Goal: Transaction & Acquisition: Obtain resource

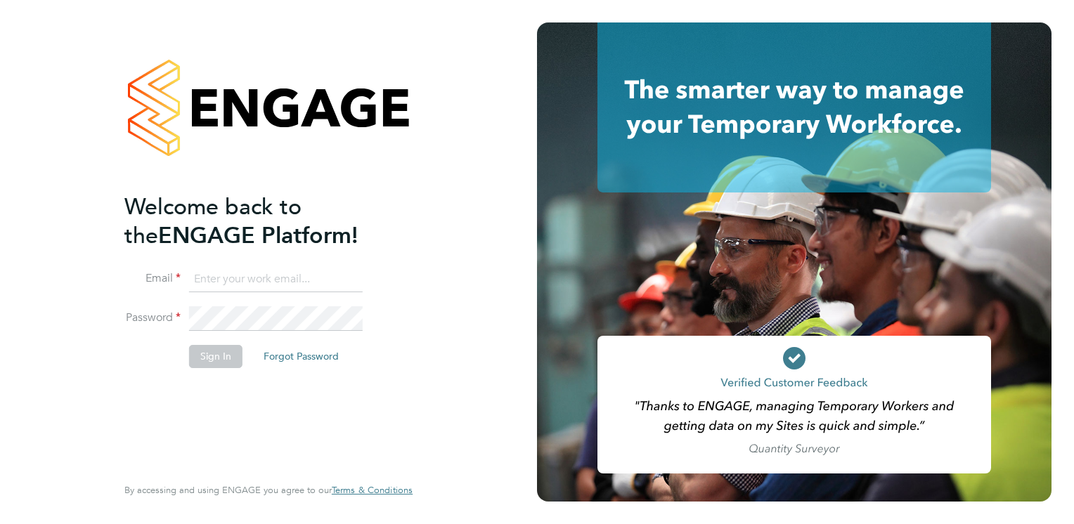
type input "iain.allen@impellam.com"
click at [205, 359] on button "Sign In" at bounding box center [215, 356] width 53 height 22
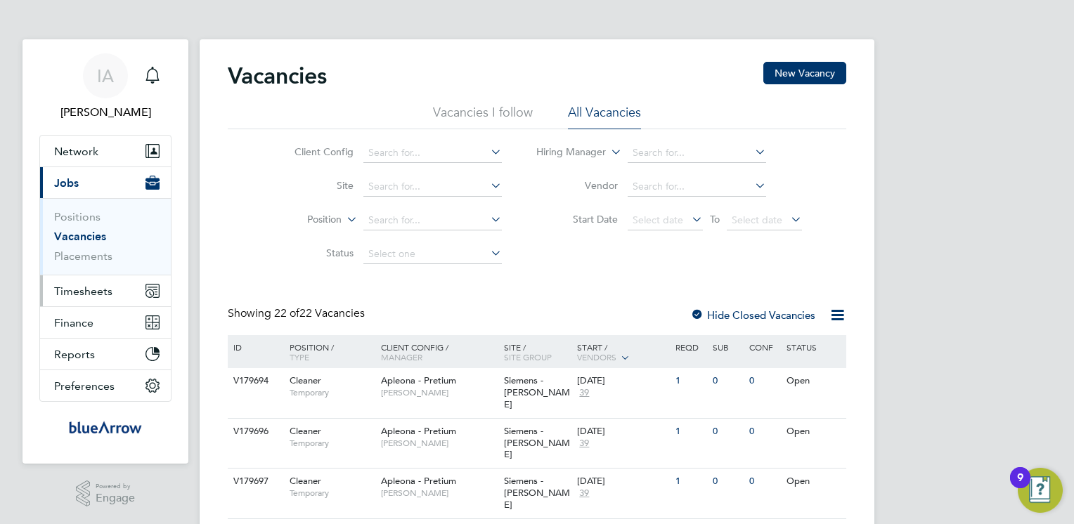
click at [89, 293] on span "Timesheets" at bounding box center [83, 291] width 58 height 13
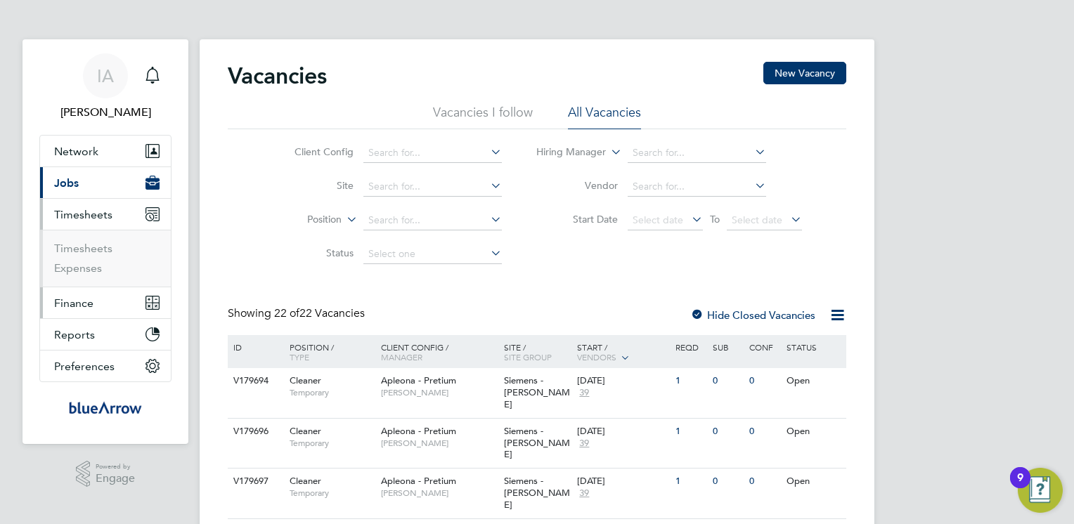
click at [89, 300] on span "Finance" at bounding box center [73, 303] width 39 height 13
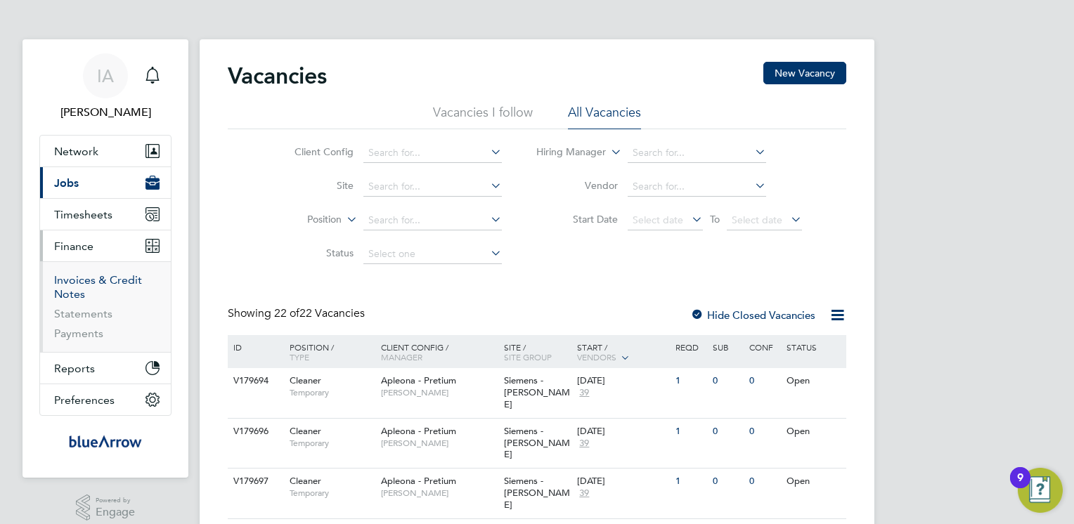
click at [112, 277] on link "Invoices & Credit Notes" at bounding box center [98, 286] width 88 height 27
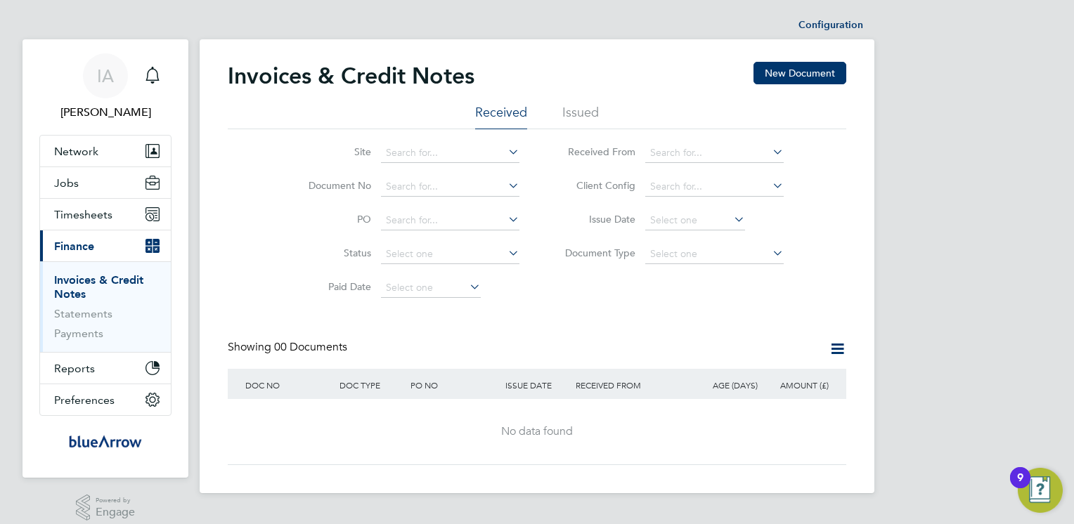
click at [581, 120] on li "Issued" at bounding box center [580, 116] width 37 height 25
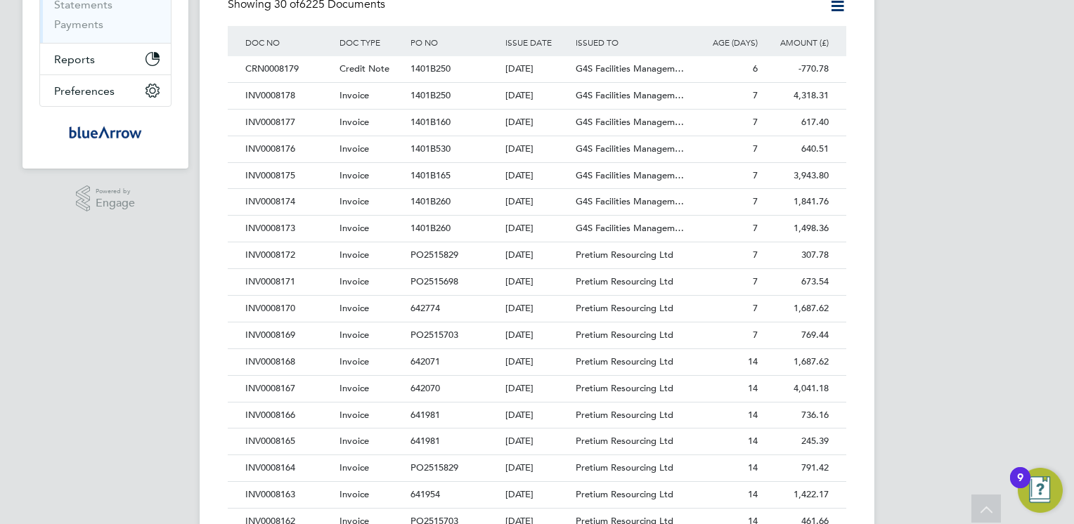
scroll to position [281, 0]
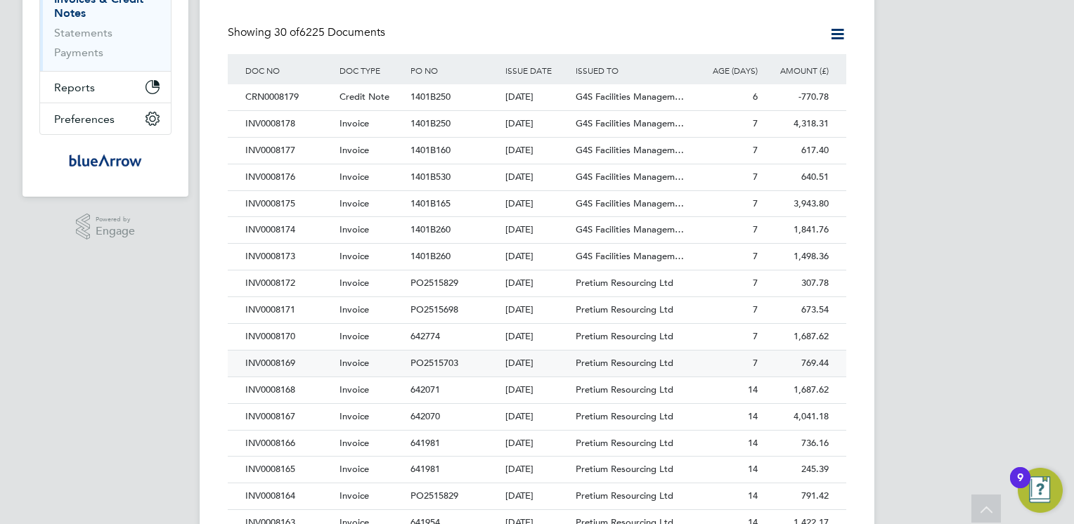
click at [280, 367] on div "INV0008169" at bounding box center [289, 364] width 94 height 26
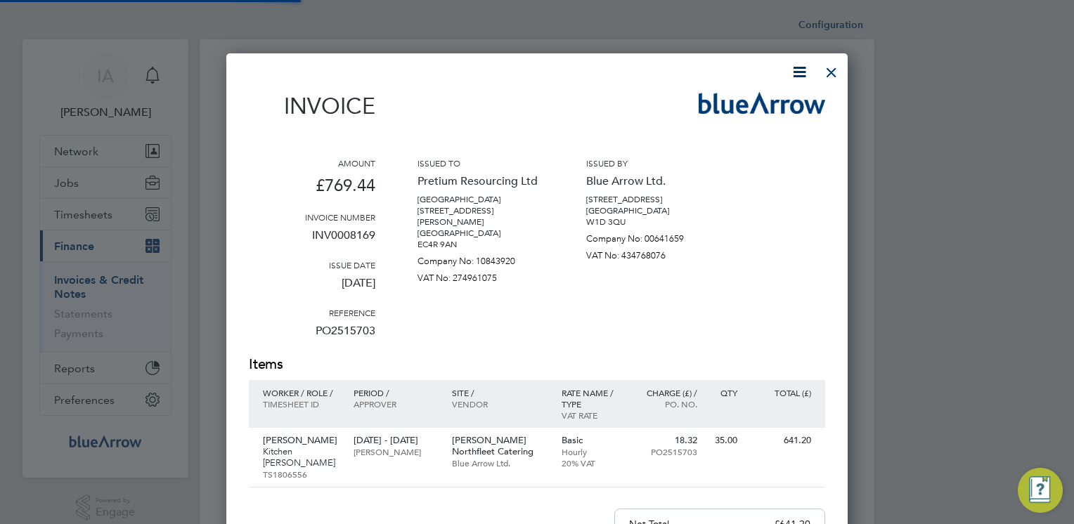
scroll to position [715, 622]
click at [799, 72] on icon at bounding box center [800, 72] width 18 height 18
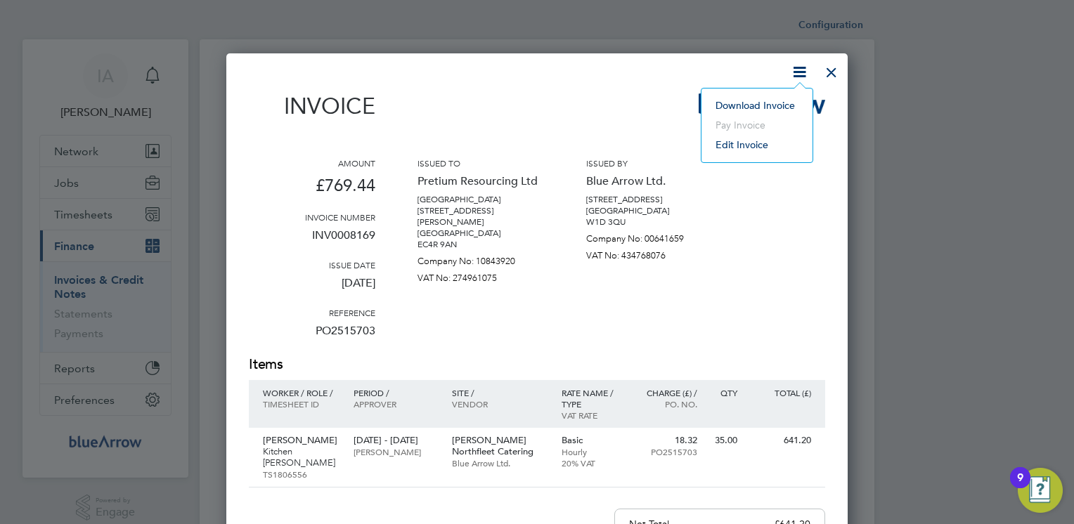
click at [777, 103] on li "Download Invoice" at bounding box center [757, 106] width 97 height 20
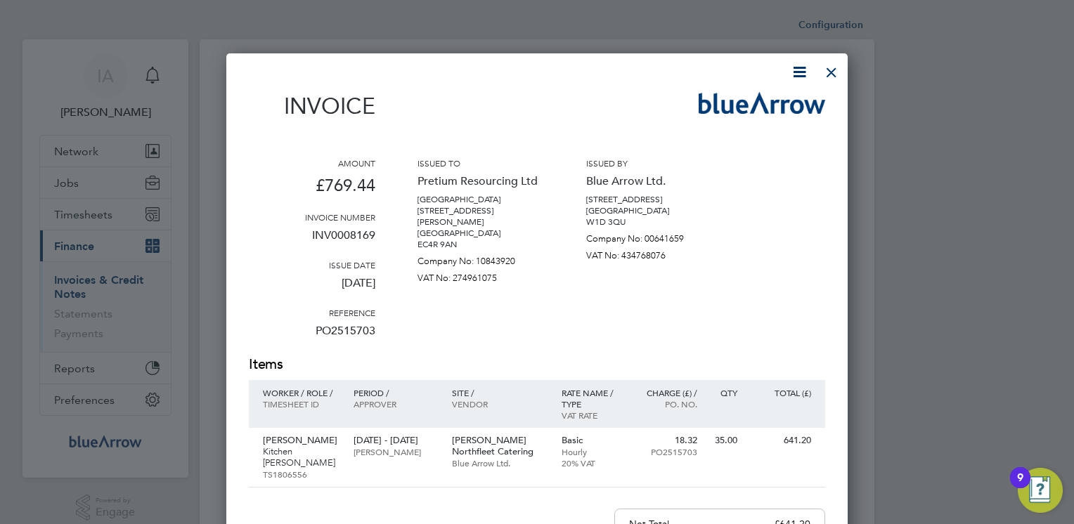
click at [583, 86] on div "Invoice Amount £769.44 Invoice number INV0008169 Issue date [DATE] Reference PO…" at bounding box center [537, 409] width 576 height 692
click at [831, 75] on div at bounding box center [831, 68] width 25 height 25
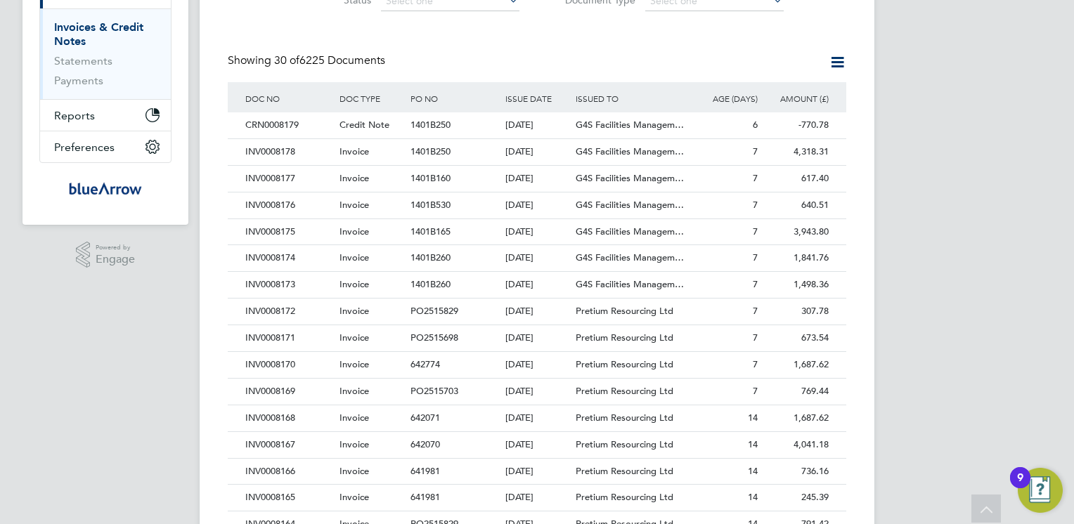
scroll to position [230, 0]
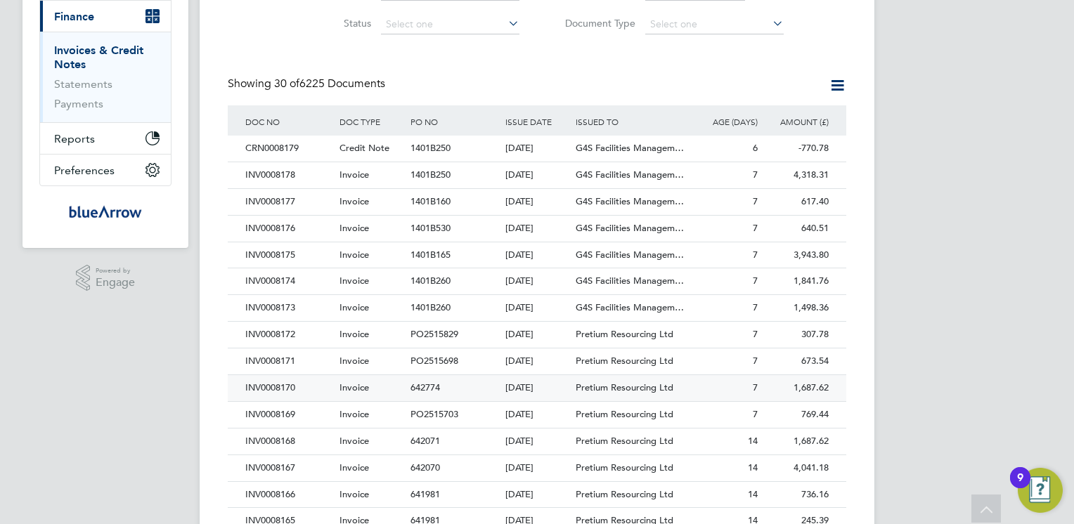
click at [270, 389] on div "INV0008170" at bounding box center [289, 388] width 94 height 26
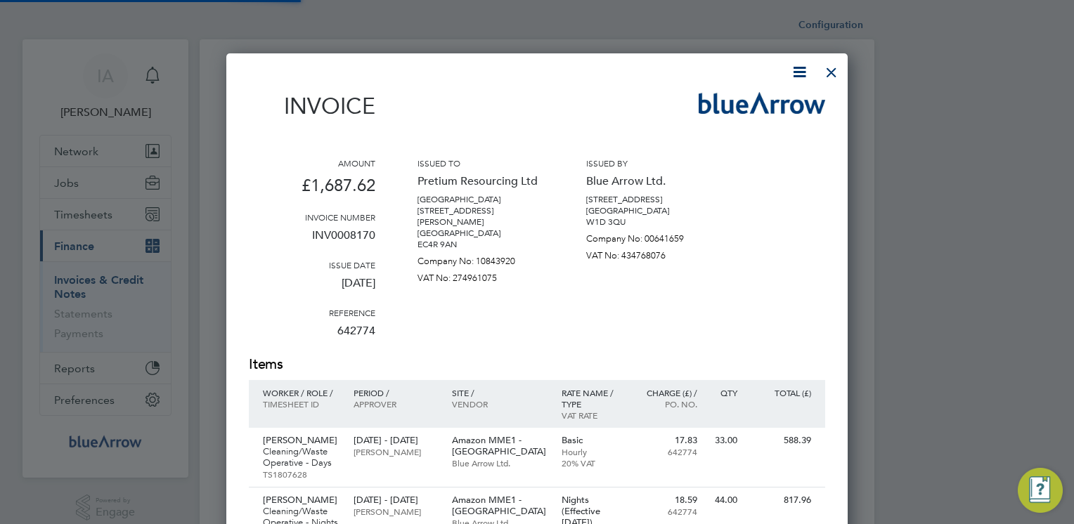
scroll to position [797, 622]
click at [799, 72] on icon at bounding box center [800, 72] width 18 height 18
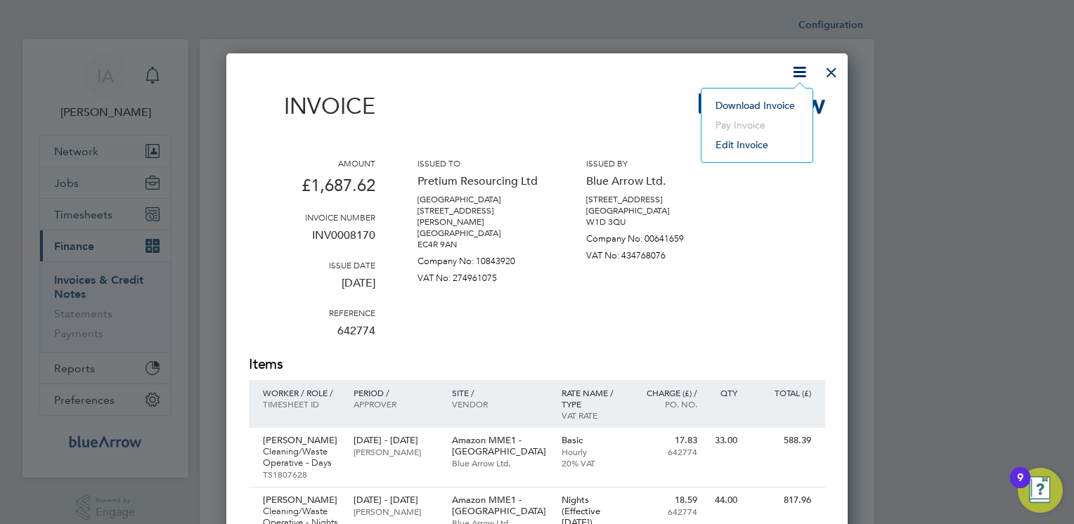
click at [740, 101] on li "Download Invoice" at bounding box center [757, 106] width 97 height 20
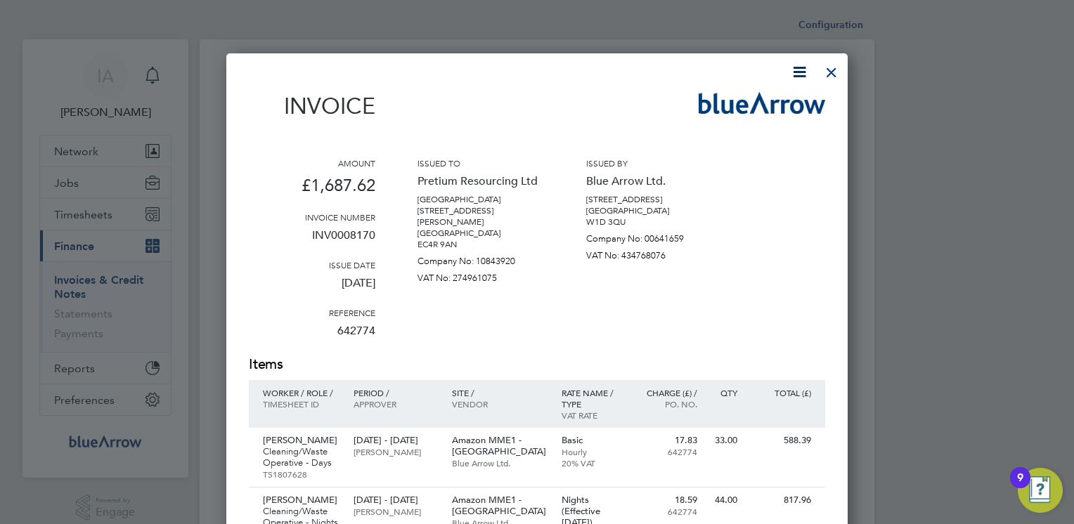
click at [827, 71] on div at bounding box center [831, 68] width 25 height 25
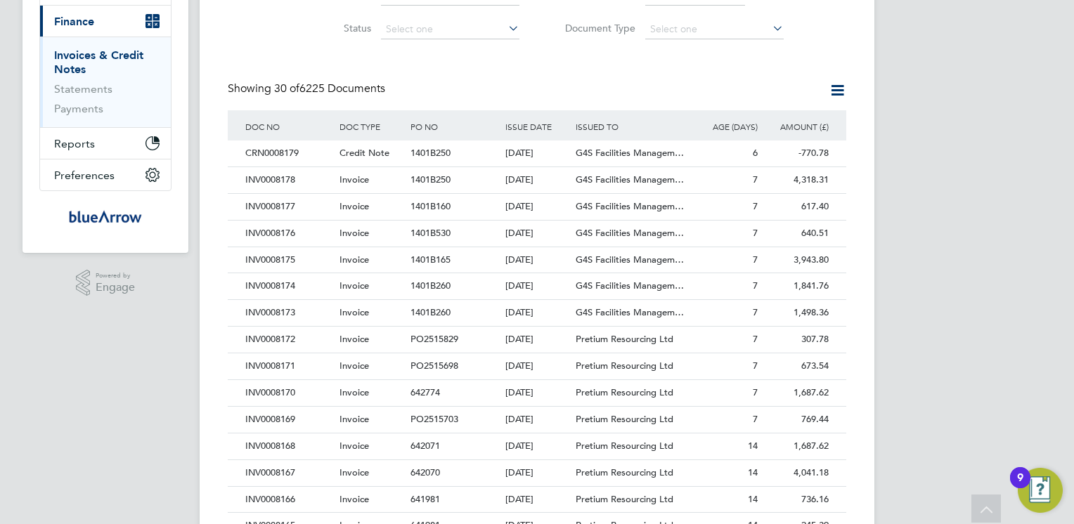
scroll to position [253, 0]
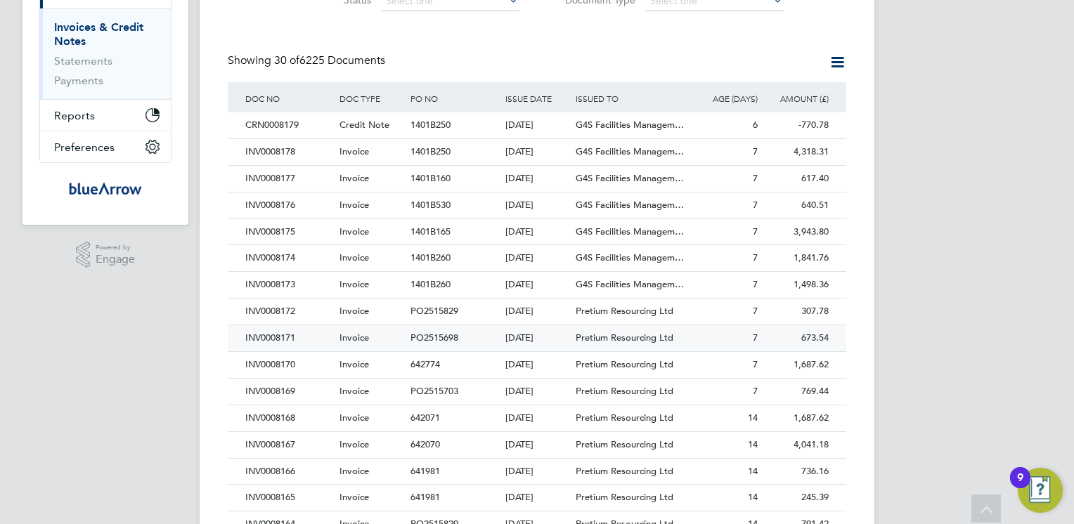
click at [287, 339] on div "INV0008171" at bounding box center [289, 338] width 94 height 26
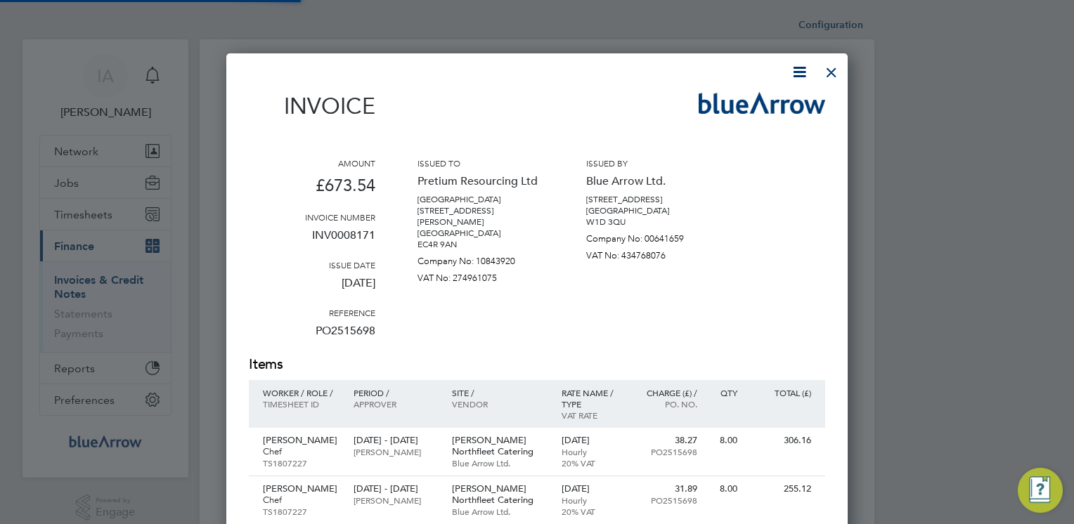
scroll to position [763, 622]
click at [794, 71] on icon at bounding box center [800, 72] width 18 height 18
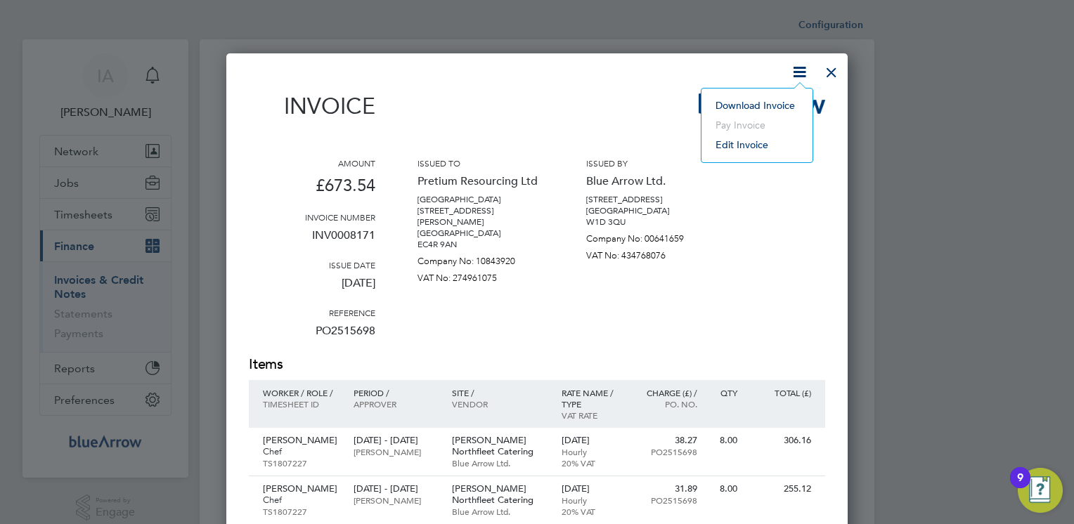
click at [737, 108] on li "Download Invoice" at bounding box center [757, 106] width 97 height 20
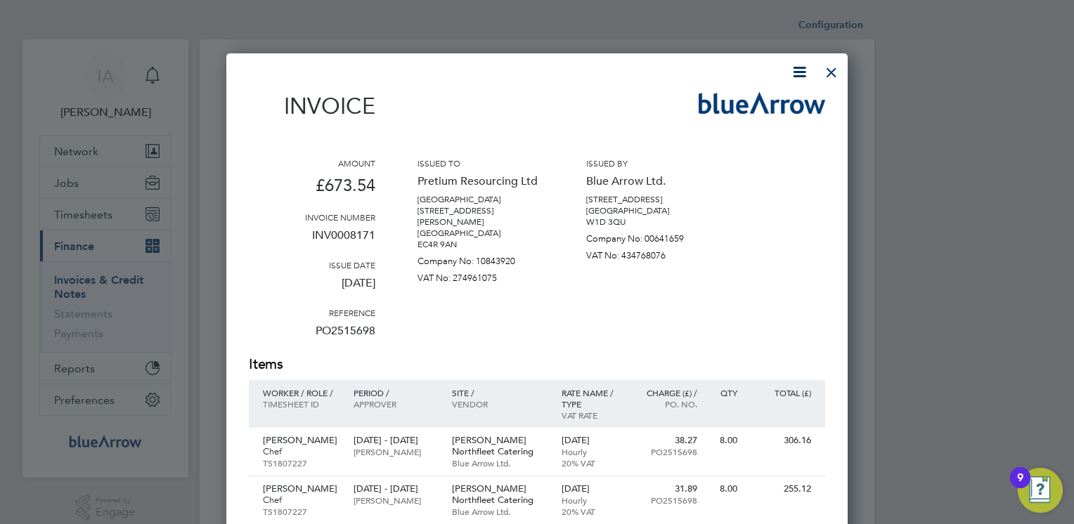
click at [647, 82] on div "Invoice Amount £673.54 Invoice number INV0008171 Issue date [DATE] Reference PO…" at bounding box center [537, 428] width 576 height 730
click at [829, 73] on div at bounding box center [831, 68] width 25 height 25
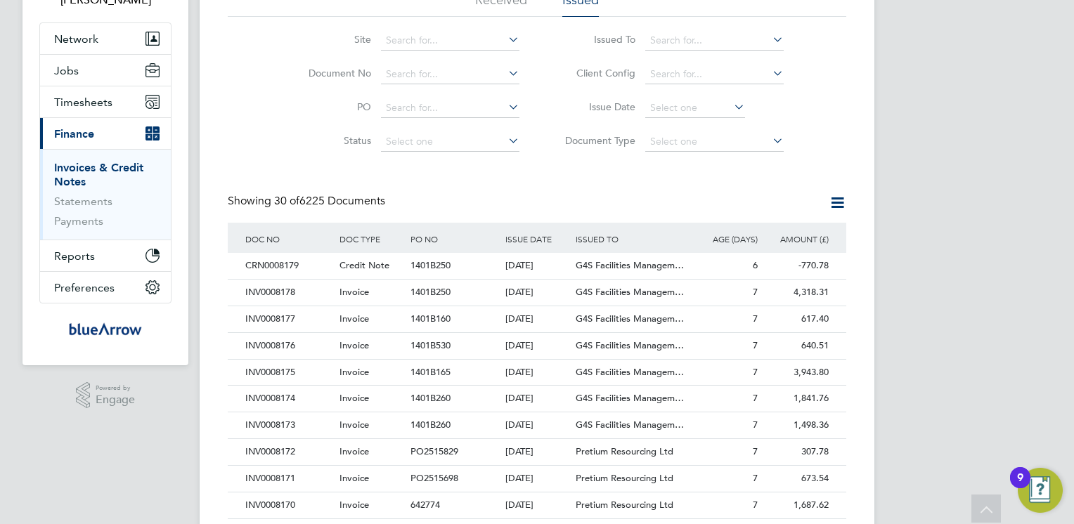
scroll to position [141, 0]
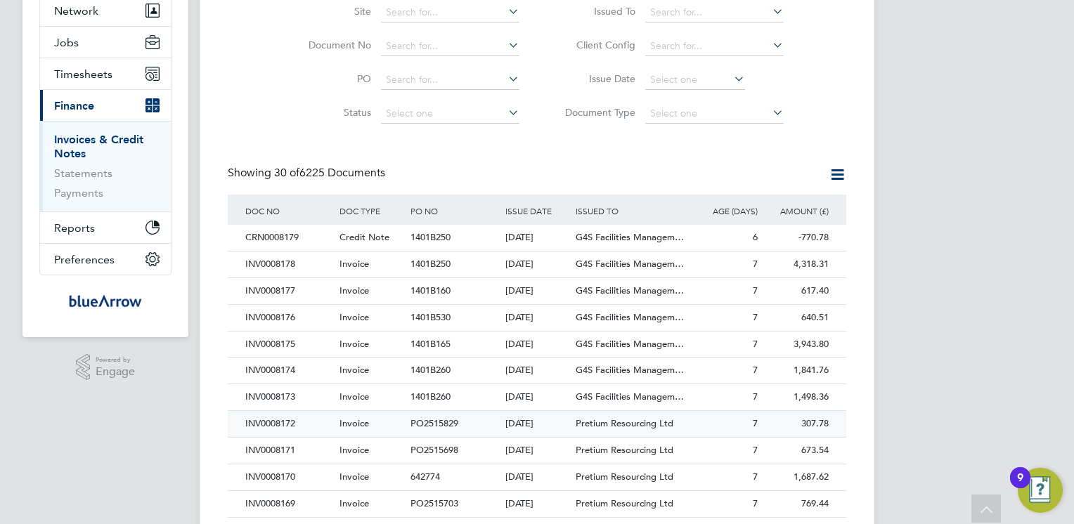
click at [270, 420] on div "INV0008172" at bounding box center [289, 424] width 94 height 26
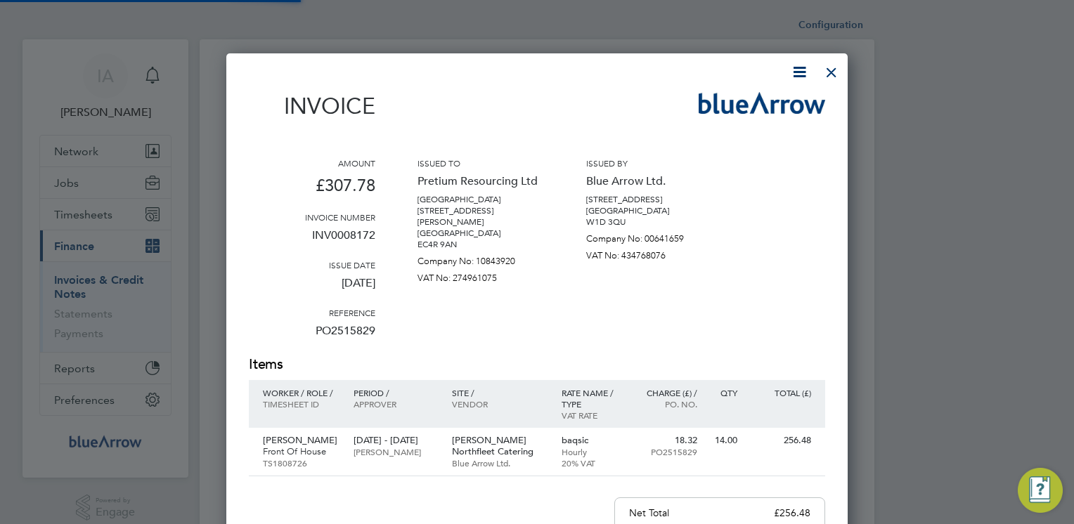
scroll to position [715, 622]
click at [802, 72] on icon at bounding box center [800, 72] width 18 height 18
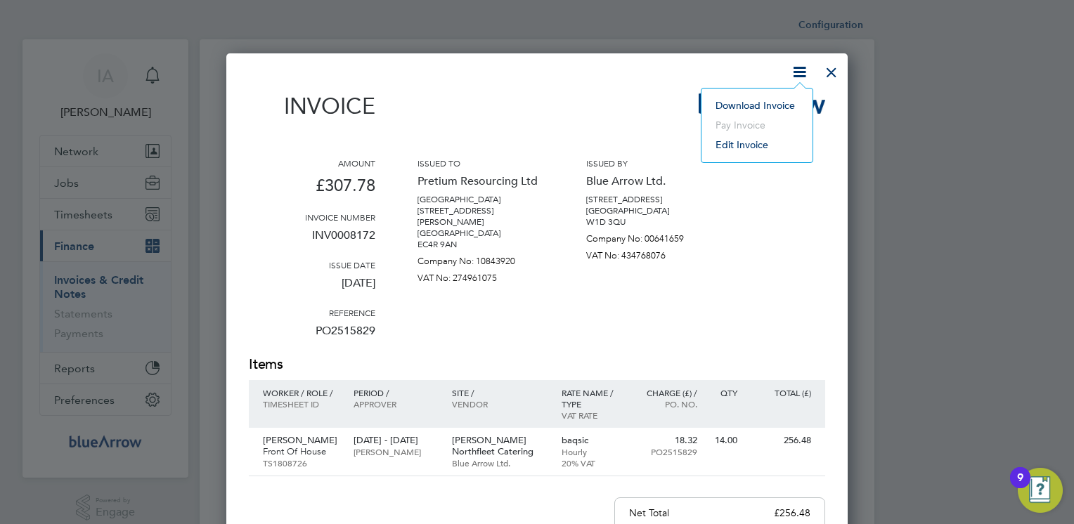
click at [758, 105] on li "Download Invoice" at bounding box center [757, 106] width 97 height 20
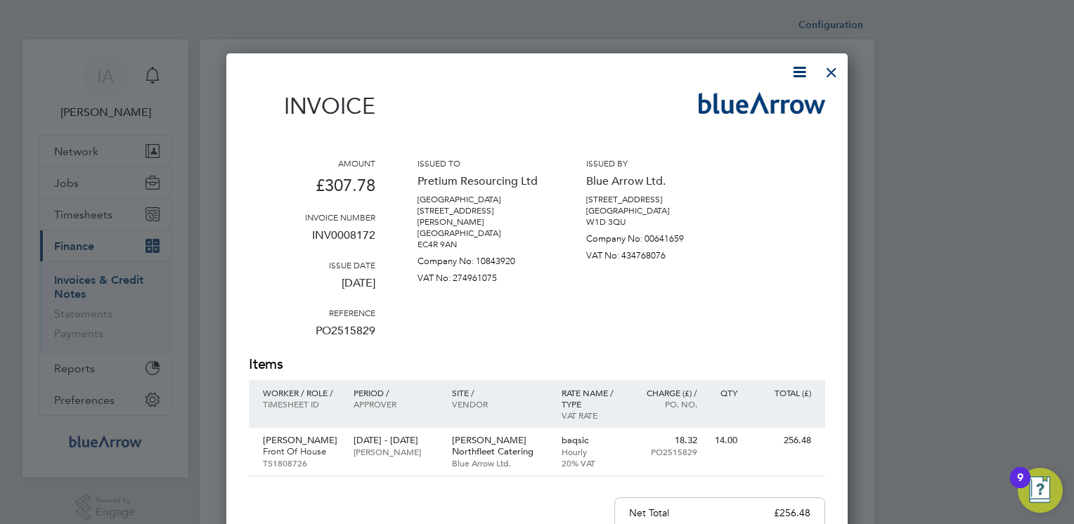
click at [616, 66] on div at bounding box center [529, 72] width 560 height 18
click at [799, 75] on icon at bounding box center [800, 72] width 18 height 18
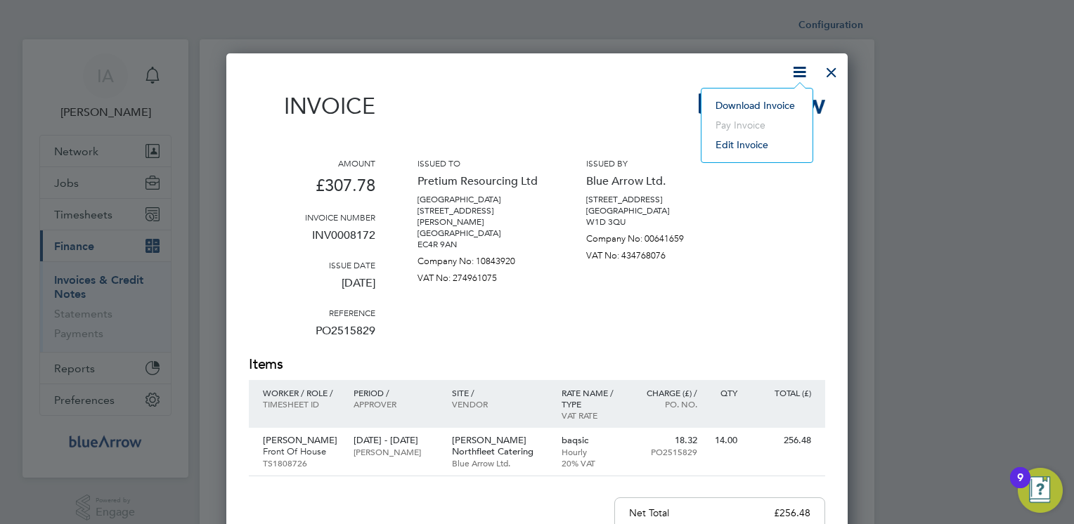
click at [754, 101] on li "Download Invoice" at bounding box center [757, 106] width 97 height 20
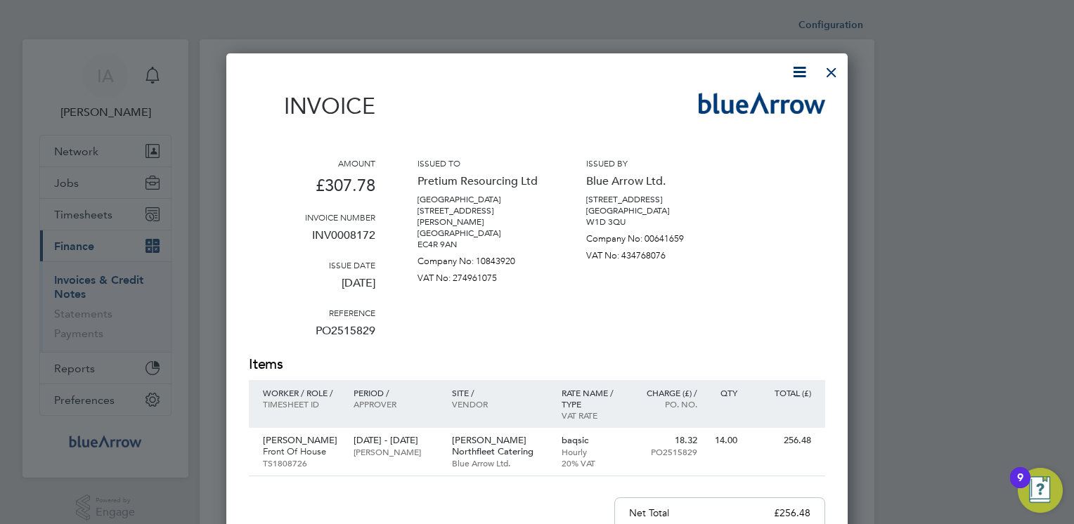
click at [754, 101] on img at bounding box center [762, 103] width 127 height 22
click at [830, 72] on div at bounding box center [831, 68] width 25 height 25
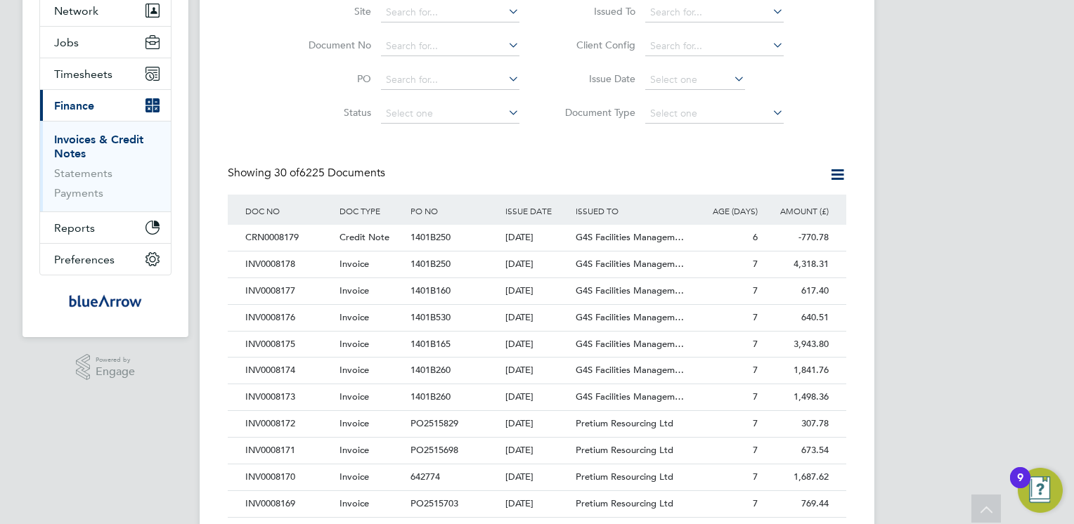
scroll to position [169, 0]
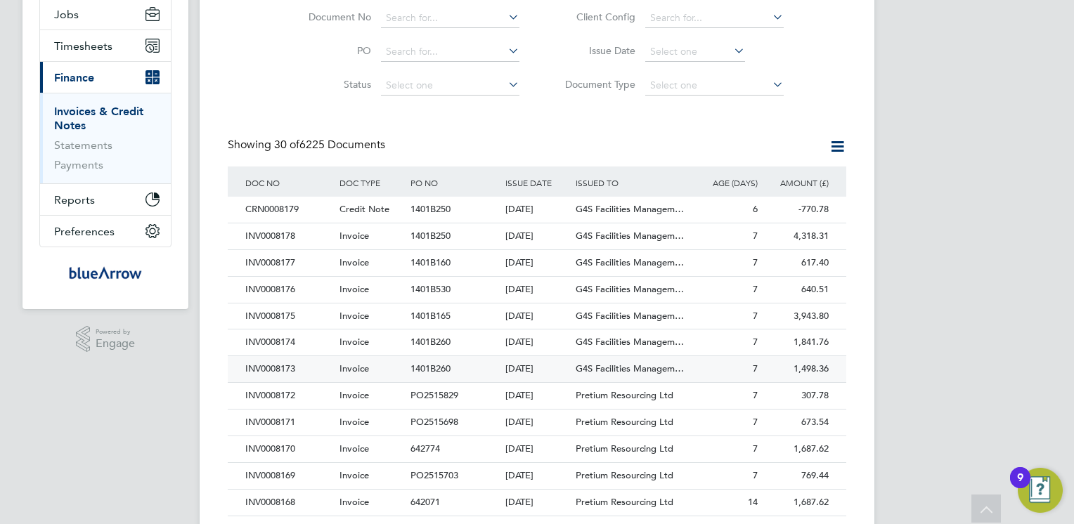
click at [271, 372] on div "INV0008173" at bounding box center [289, 369] width 94 height 26
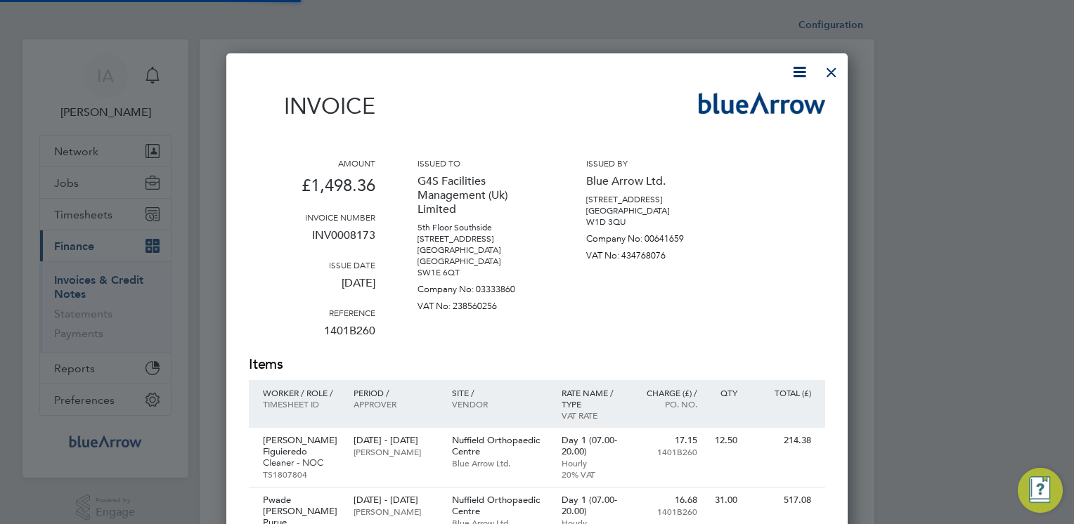
scroll to position [1009, 622]
click at [798, 77] on icon at bounding box center [800, 72] width 18 height 18
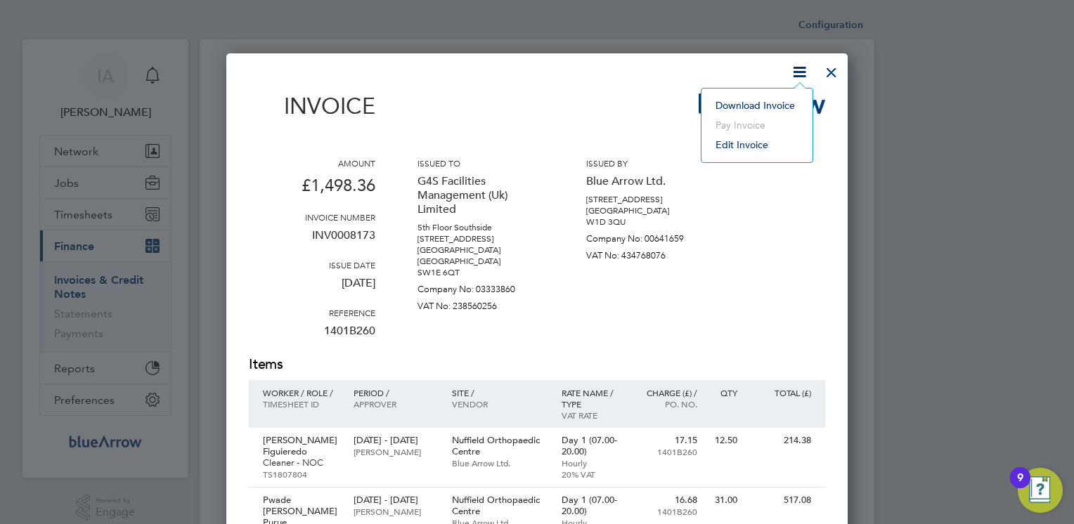
click at [756, 103] on li "Download Invoice" at bounding box center [757, 106] width 97 height 20
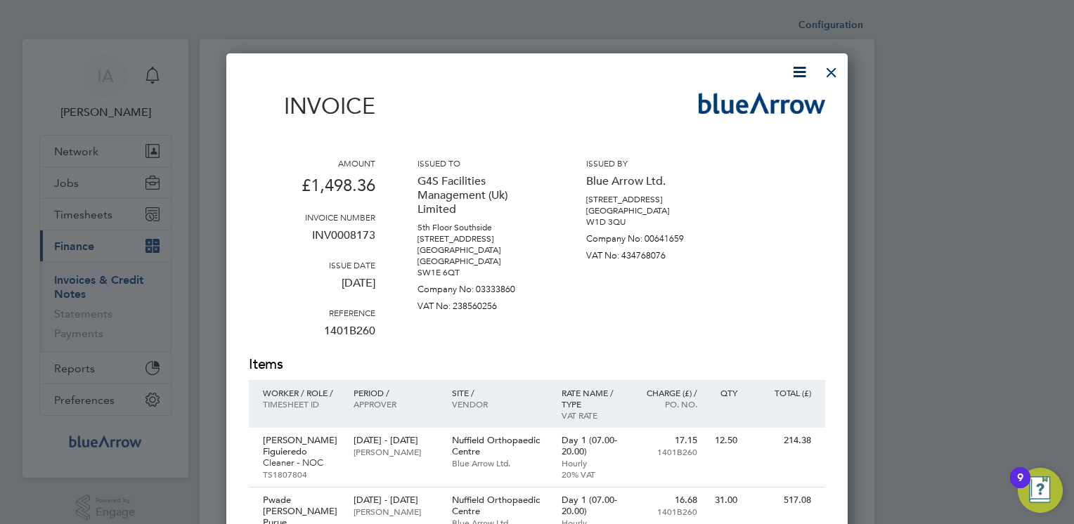
click at [576, 92] on div "Invoice" at bounding box center [537, 112] width 576 height 41
click at [827, 69] on div at bounding box center [831, 68] width 25 height 25
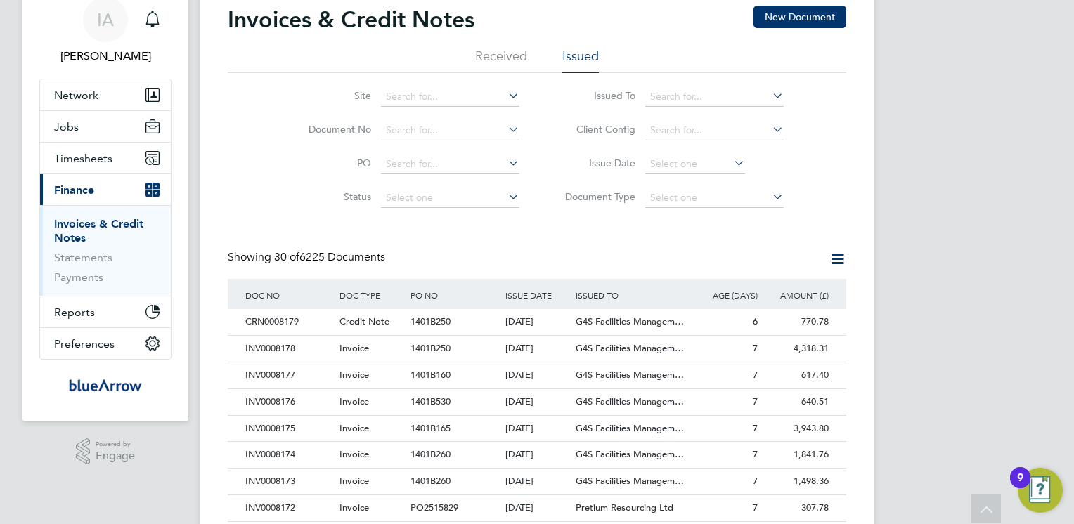
scroll to position [84, 0]
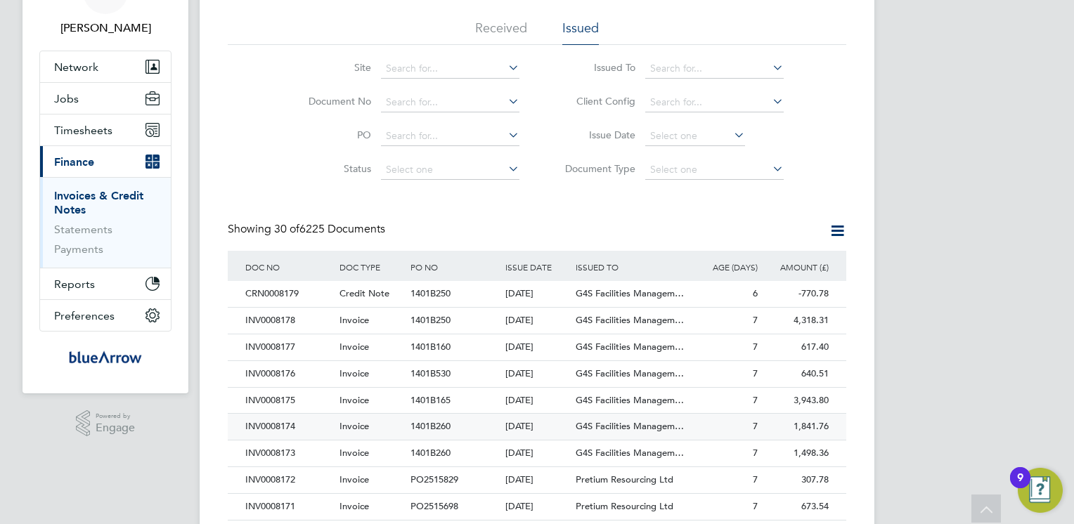
click at [287, 421] on div "INV0008174" at bounding box center [289, 427] width 94 height 26
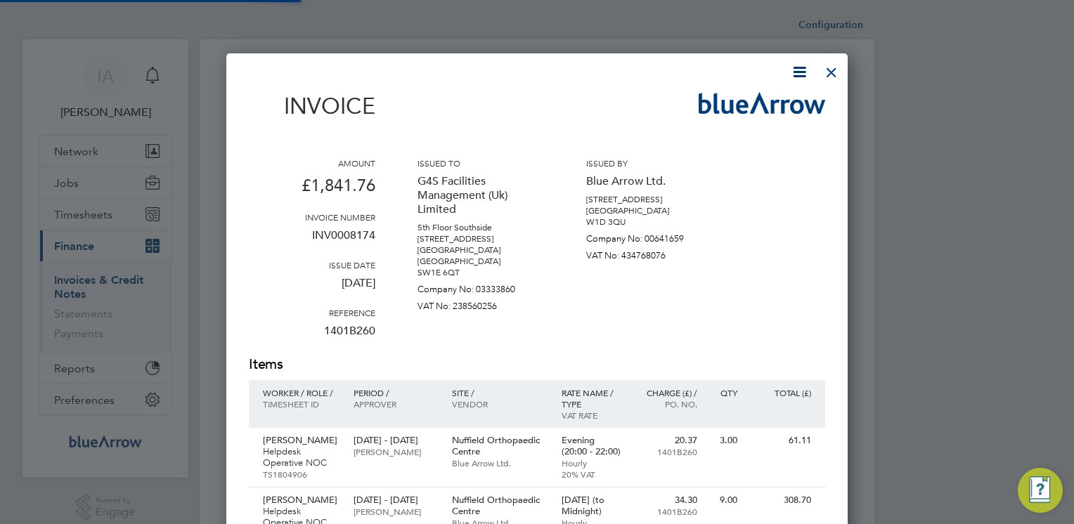
scroll to position [998, 622]
click at [793, 76] on icon at bounding box center [800, 72] width 18 height 18
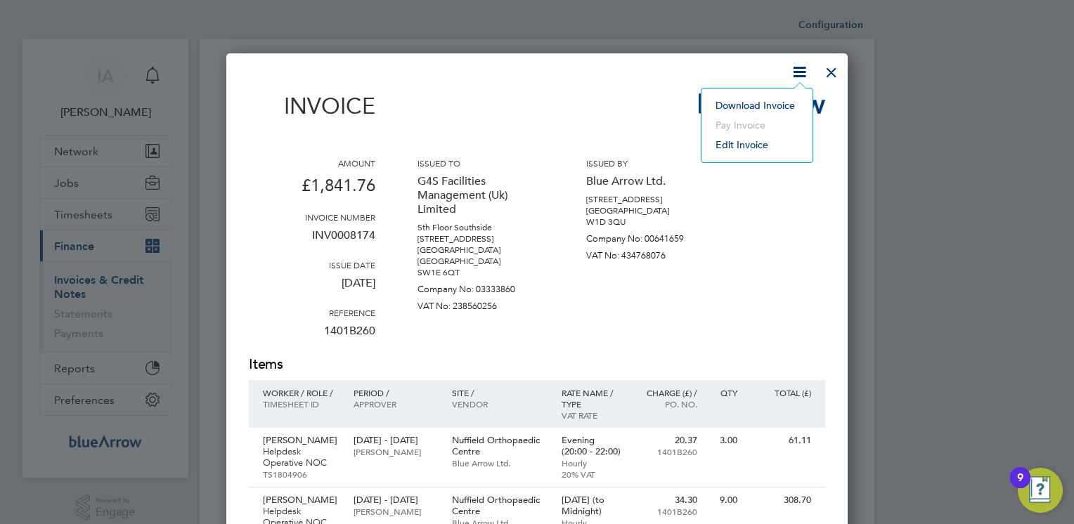
click at [767, 103] on li "Download Invoice" at bounding box center [757, 106] width 97 height 20
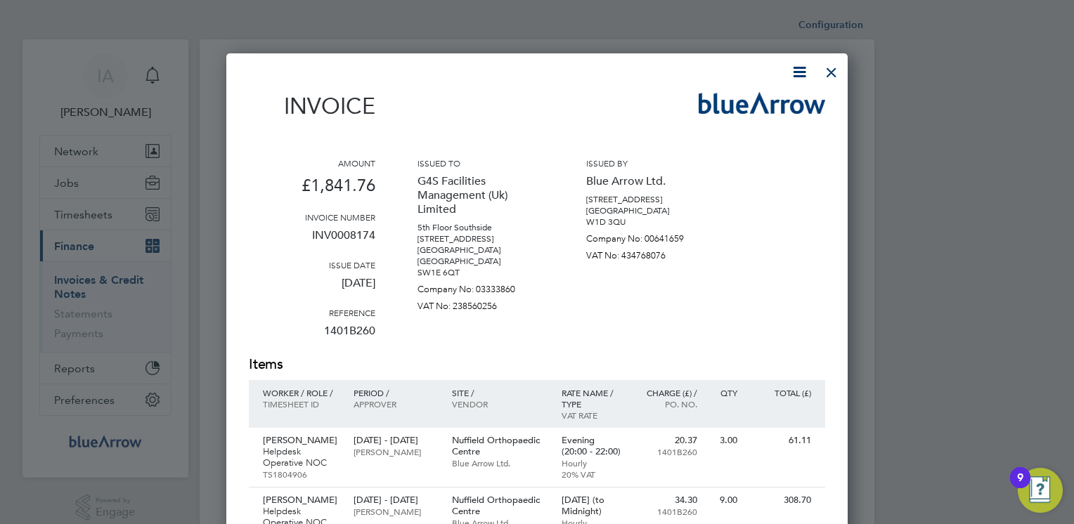
click at [652, 80] on div at bounding box center [529, 72] width 560 height 18
click at [829, 72] on div at bounding box center [831, 68] width 25 height 25
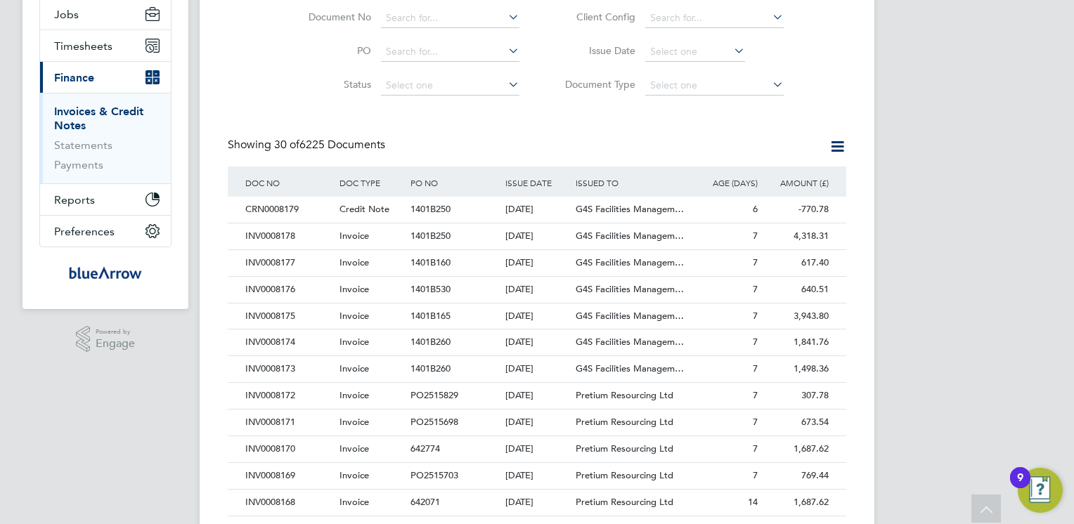
scroll to position [197, 0]
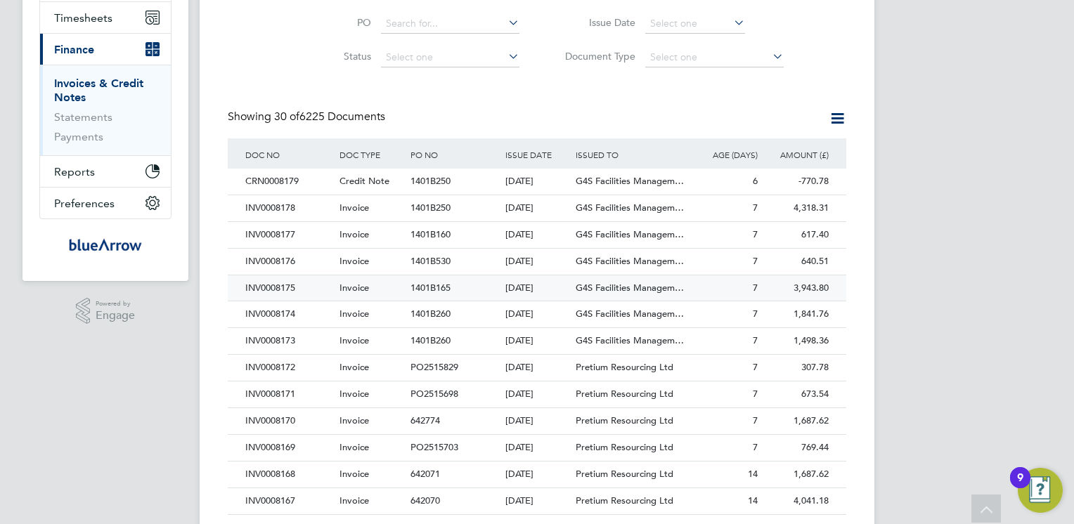
click at [273, 285] on div "INV0008175" at bounding box center [289, 289] width 94 height 26
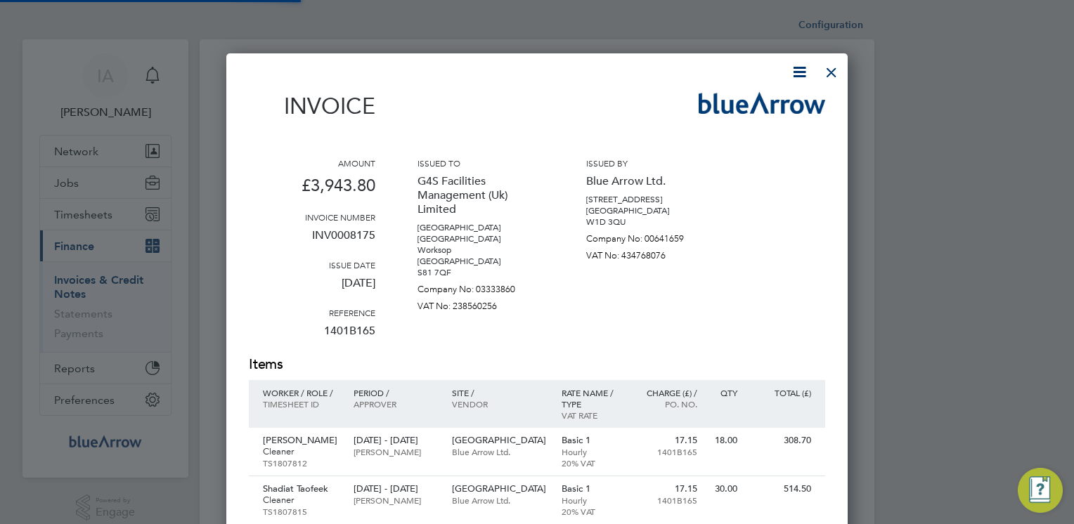
scroll to position [1050, 622]
click at [797, 69] on icon at bounding box center [800, 72] width 18 height 18
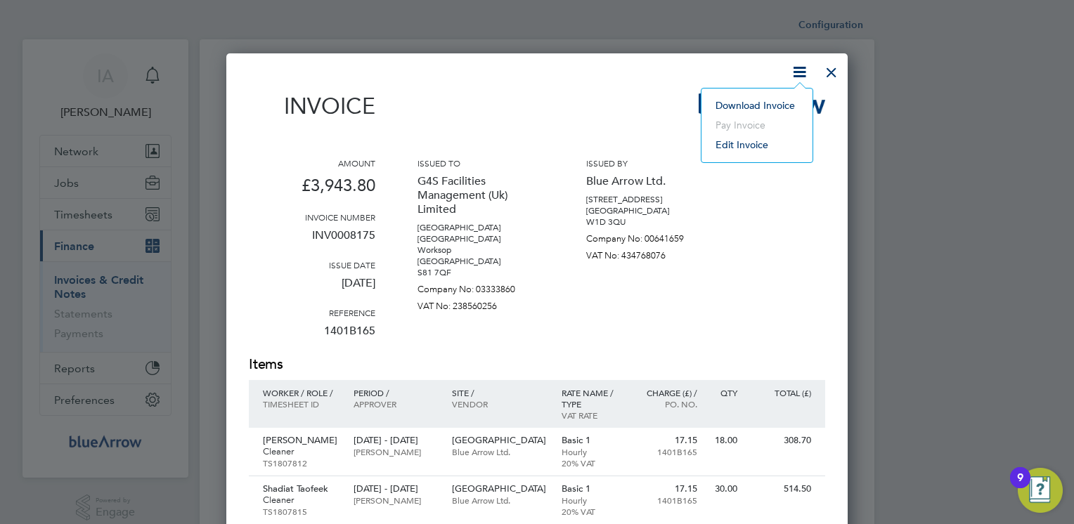
click at [761, 105] on li "Download Invoice" at bounding box center [757, 106] width 97 height 20
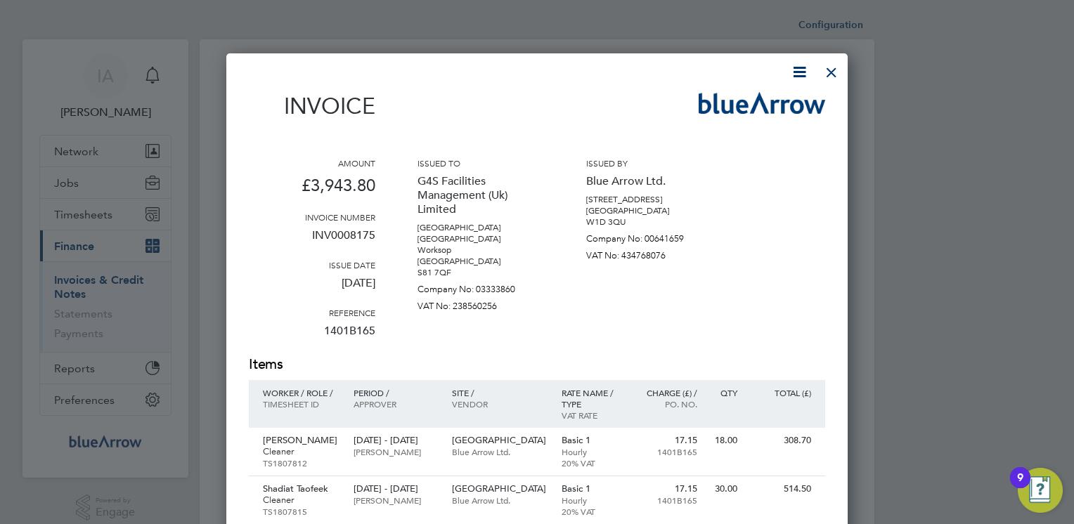
click at [661, 94] on div "Invoice" at bounding box center [537, 112] width 576 height 41
click at [825, 70] on div at bounding box center [831, 68] width 25 height 25
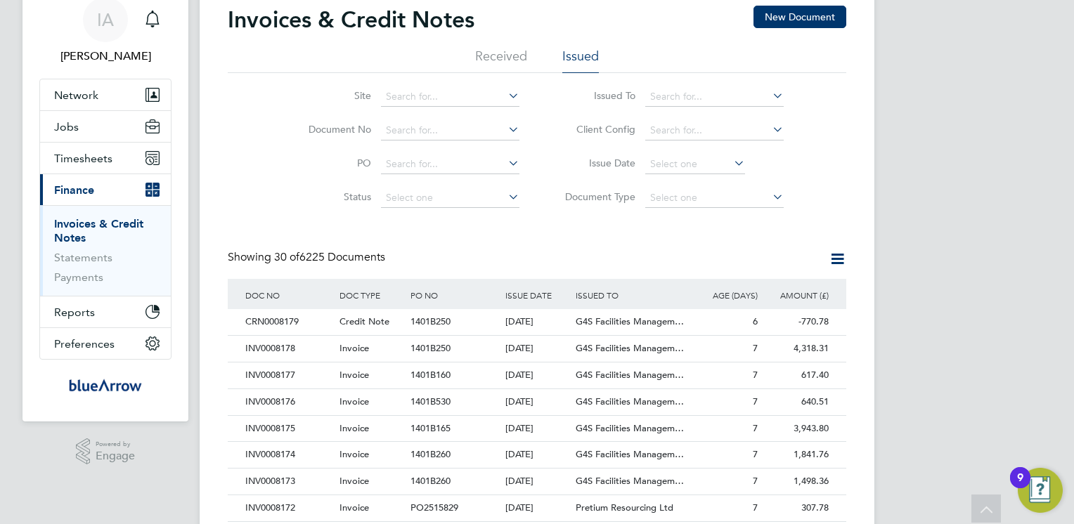
scroll to position [84, 0]
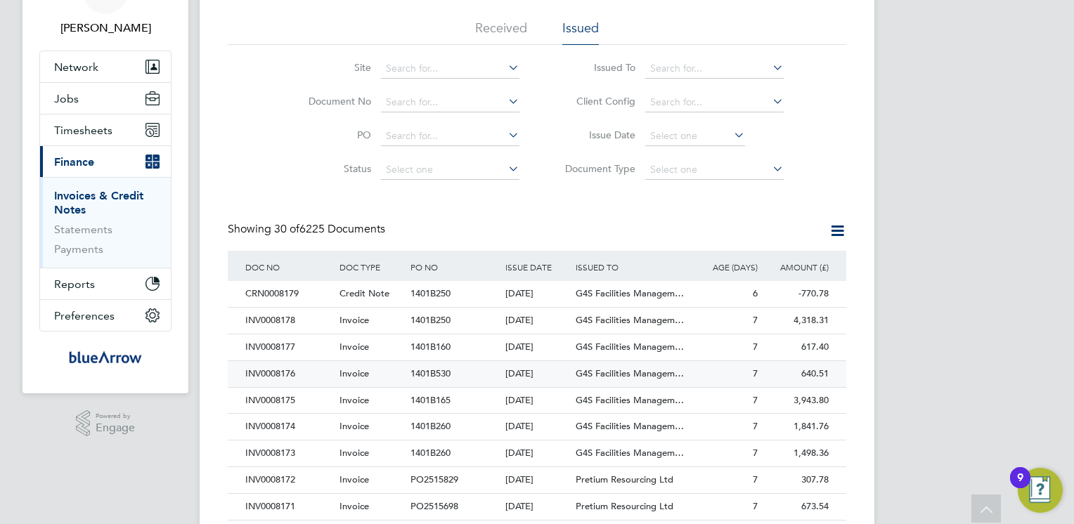
click at [262, 374] on div "INV0008176" at bounding box center [289, 374] width 94 height 26
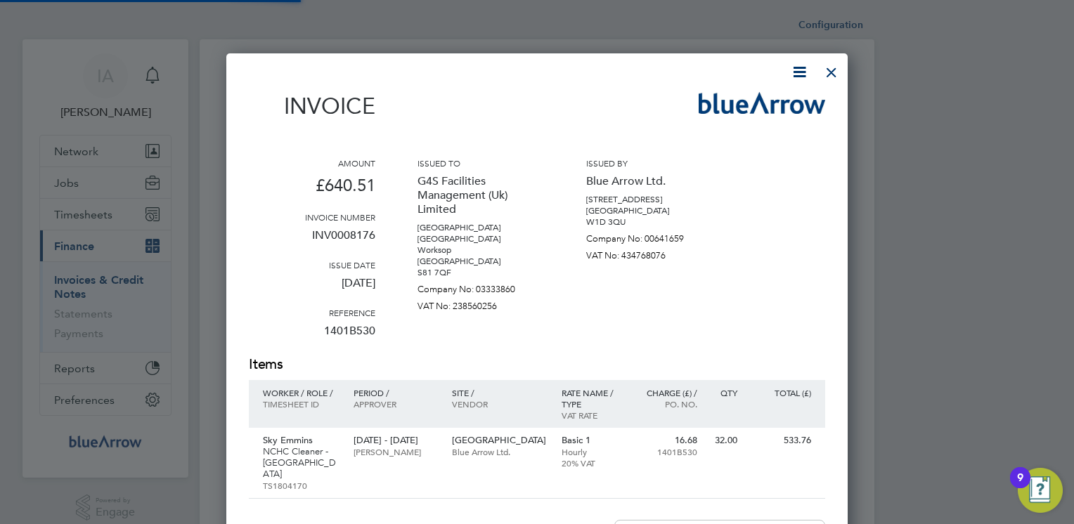
scroll to position [726, 622]
click at [803, 72] on icon at bounding box center [800, 72] width 18 height 18
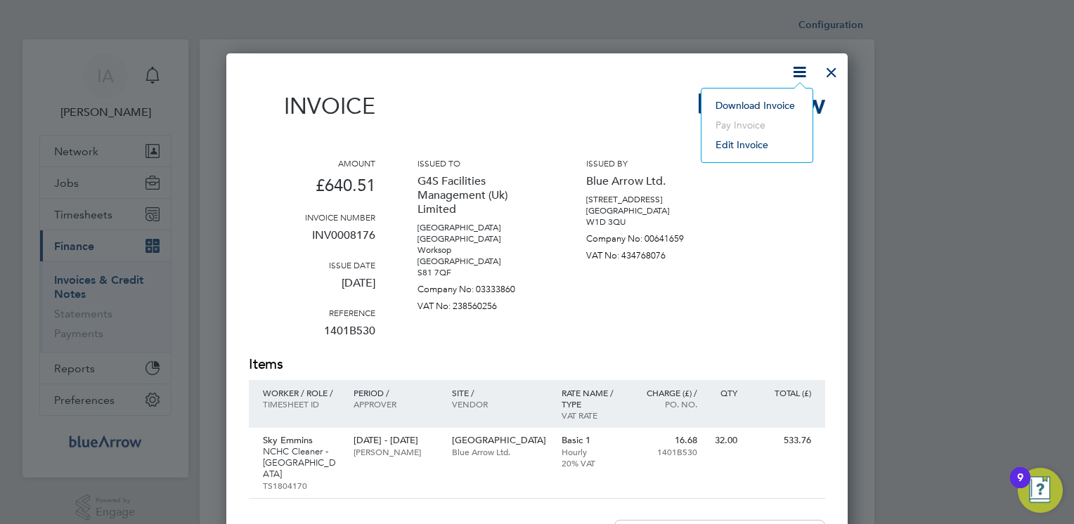
click at [725, 112] on li "Download Invoice" at bounding box center [757, 106] width 97 height 20
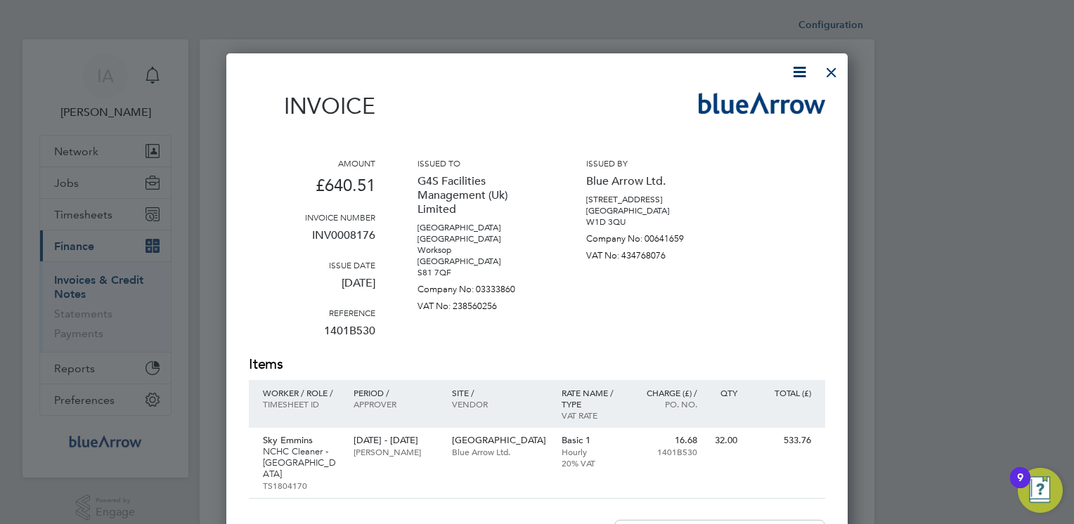
click at [637, 94] on div "Invoice" at bounding box center [537, 112] width 576 height 41
click at [829, 72] on div at bounding box center [831, 68] width 25 height 25
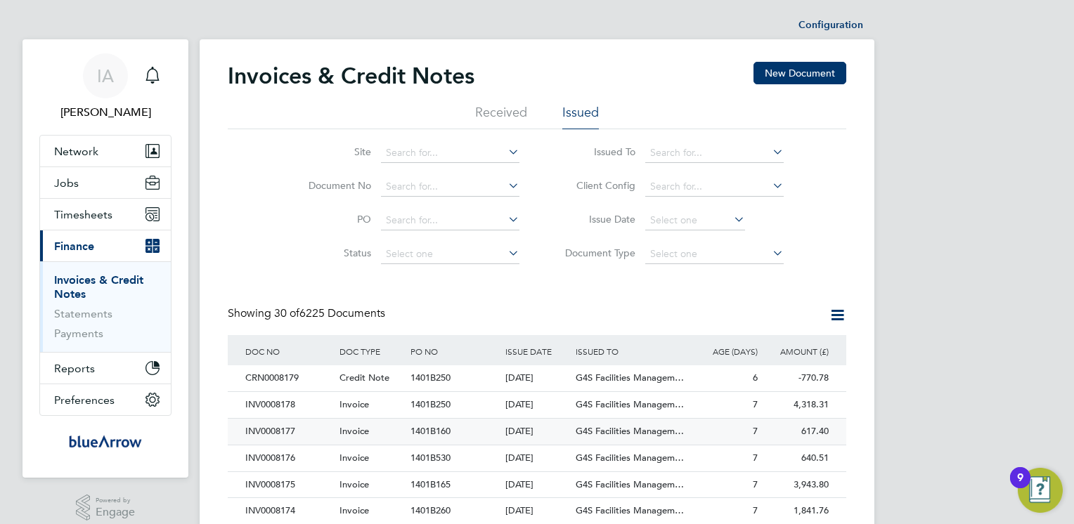
scroll to position [27, 96]
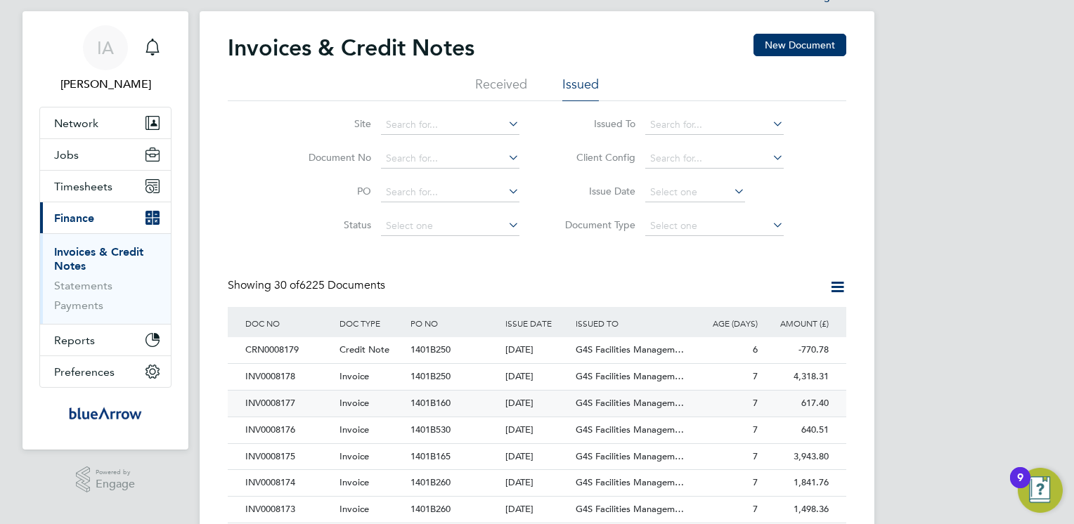
click at [285, 406] on div "INV0008177" at bounding box center [289, 404] width 94 height 26
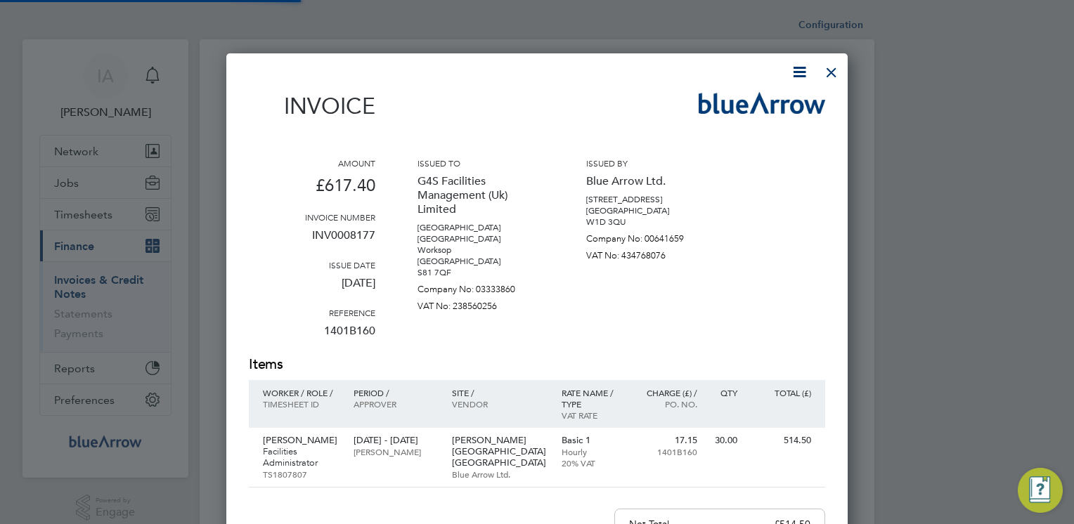
scroll to position [726, 622]
click at [799, 72] on icon at bounding box center [800, 72] width 18 height 18
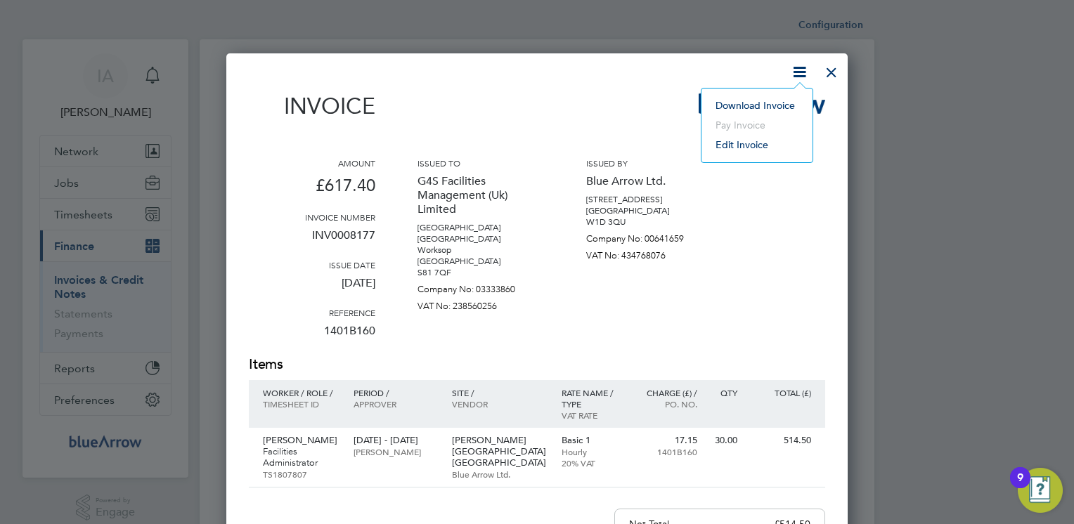
click at [745, 108] on li "Download Invoice" at bounding box center [757, 106] width 97 height 20
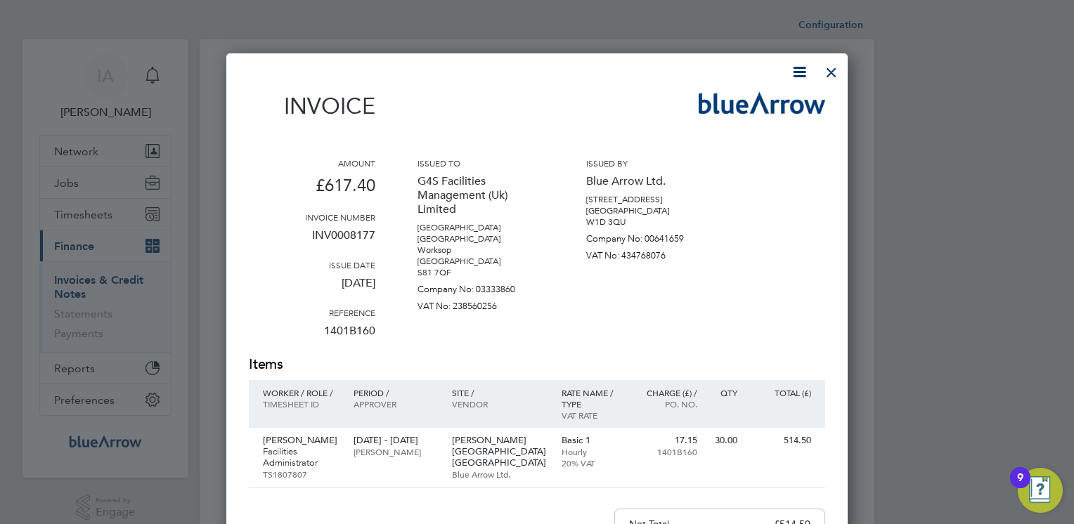
click at [638, 97] on div "Invoice" at bounding box center [537, 112] width 576 height 41
click at [827, 72] on div at bounding box center [831, 68] width 25 height 25
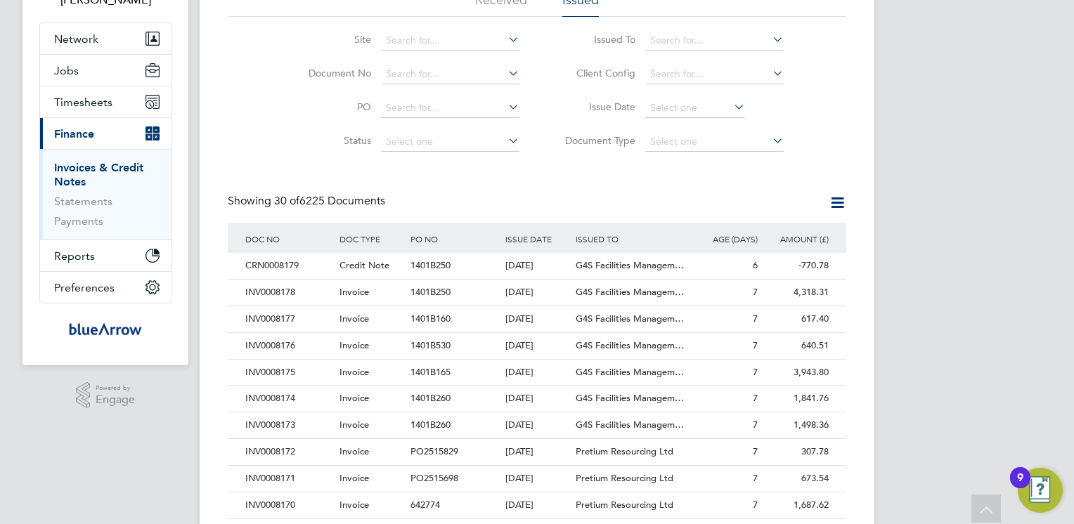
scroll to position [141, 0]
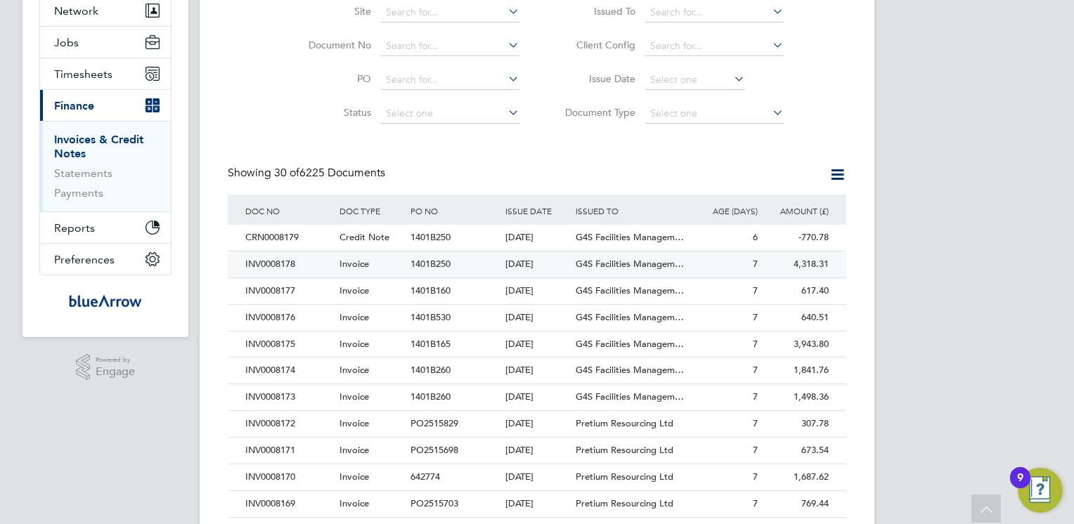
click at [279, 261] on div "INV0008178" at bounding box center [289, 265] width 94 height 26
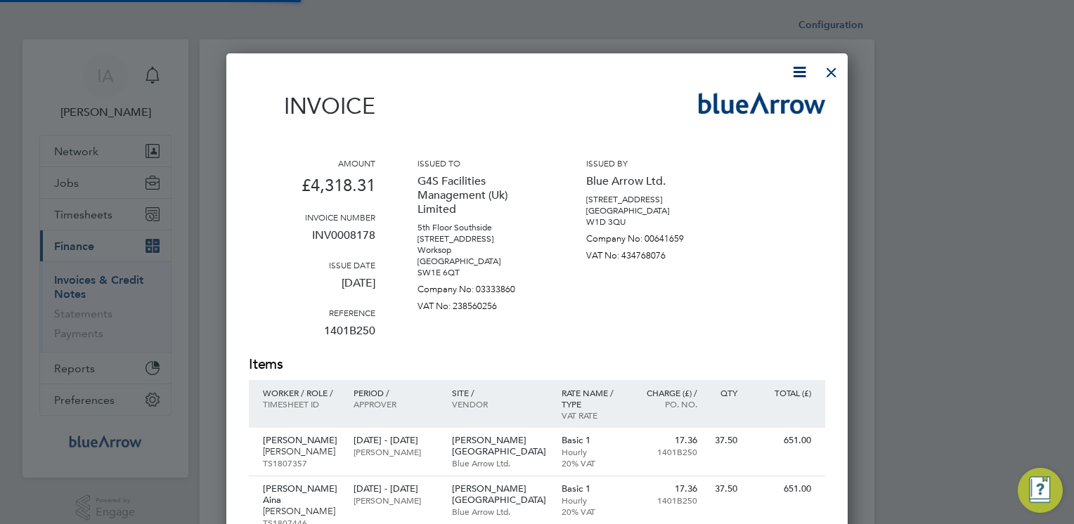
scroll to position [1121, 622]
click at [801, 75] on icon at bounding box center [800, 72] width 18 height 18
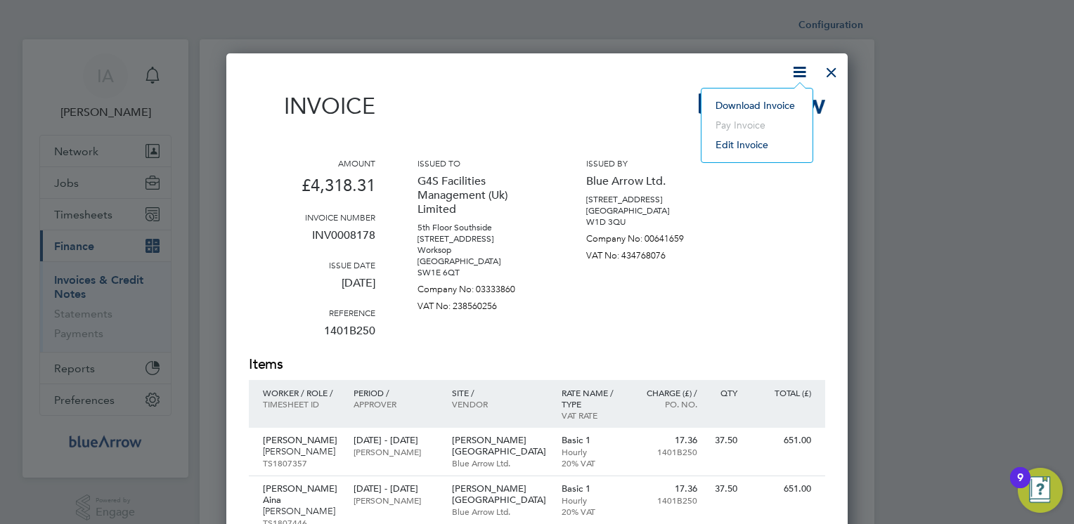
click at [758, 105] on li "Download Invoice" at bounding box center [757, 106] width 97 height 20
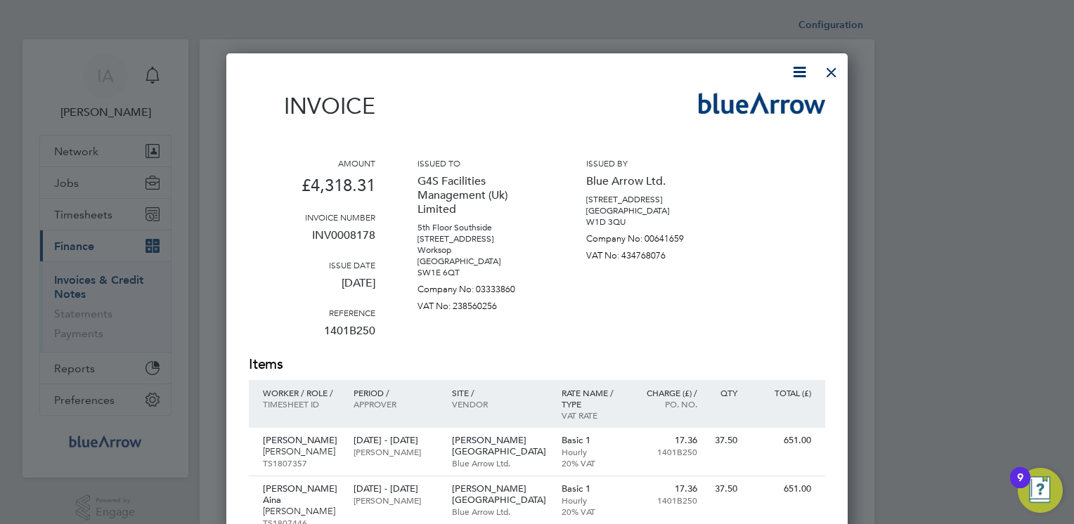
click at [832, 72] on div at bounding box center [831, 68] width 25 height 25
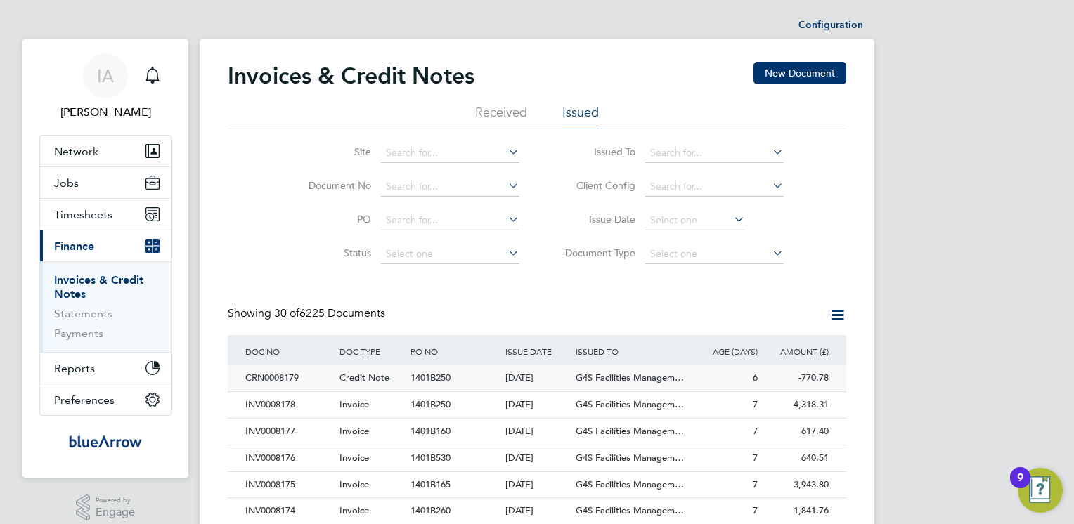
click at [279, 379] on div "CRN0008179" at bounding box center [289, 379] width 94 height 26
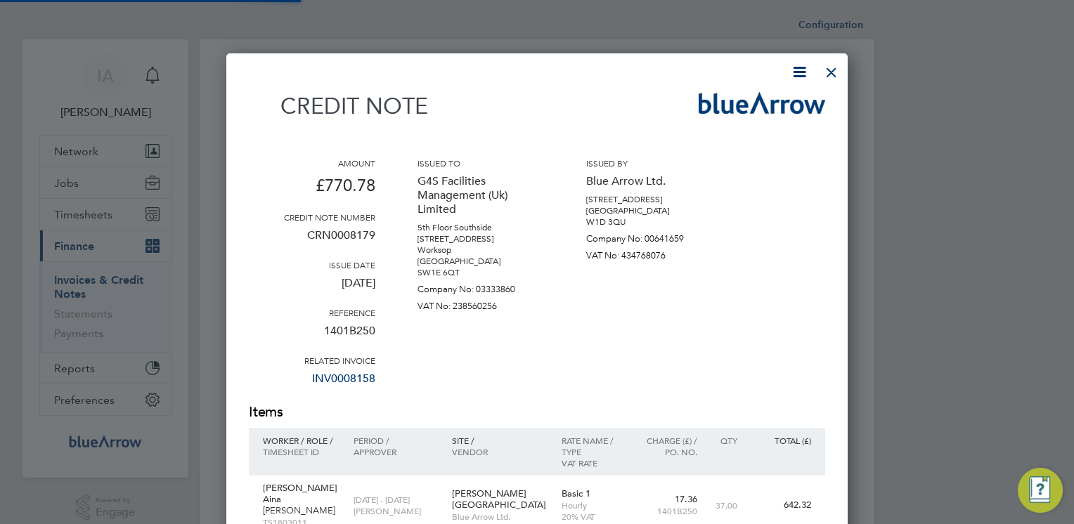
scroll to position [774, 622]
click at [799, 72] on icon at bounding box center [800, 72] width 18 height 18
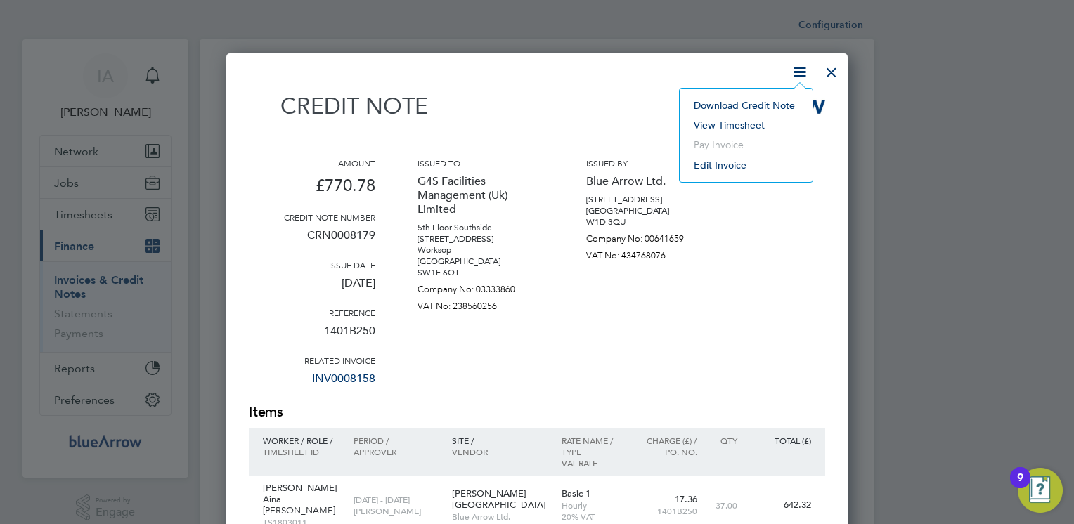
click at [759, 103] on li "Download Credit Note" at bounding box center [746, 106] width 119 height 20
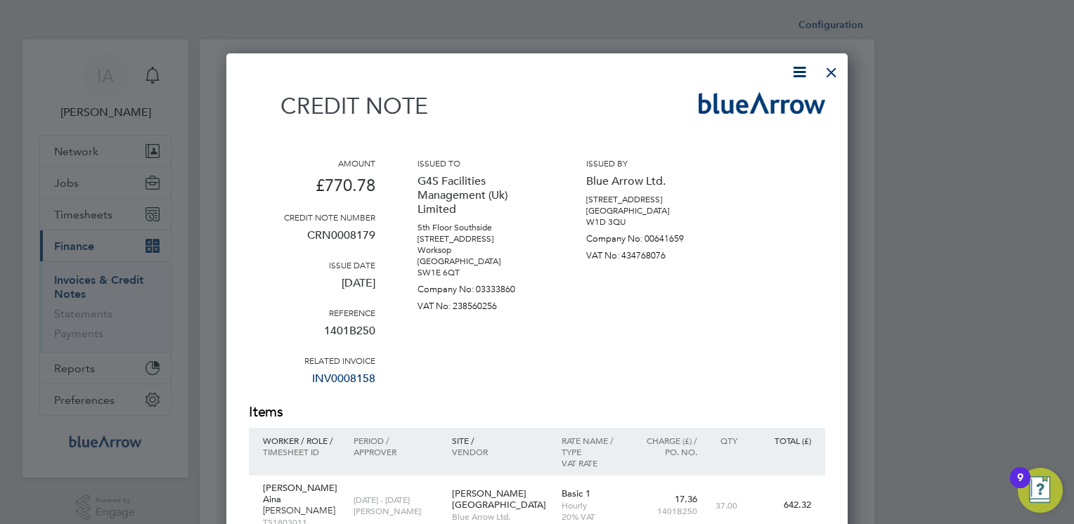
click at [593, 107] on div "Credit note" at bounding box center [537, 112] width 576 height 41
click at [832, 69] on div at bounding box center [831, 68] width 25 height 25
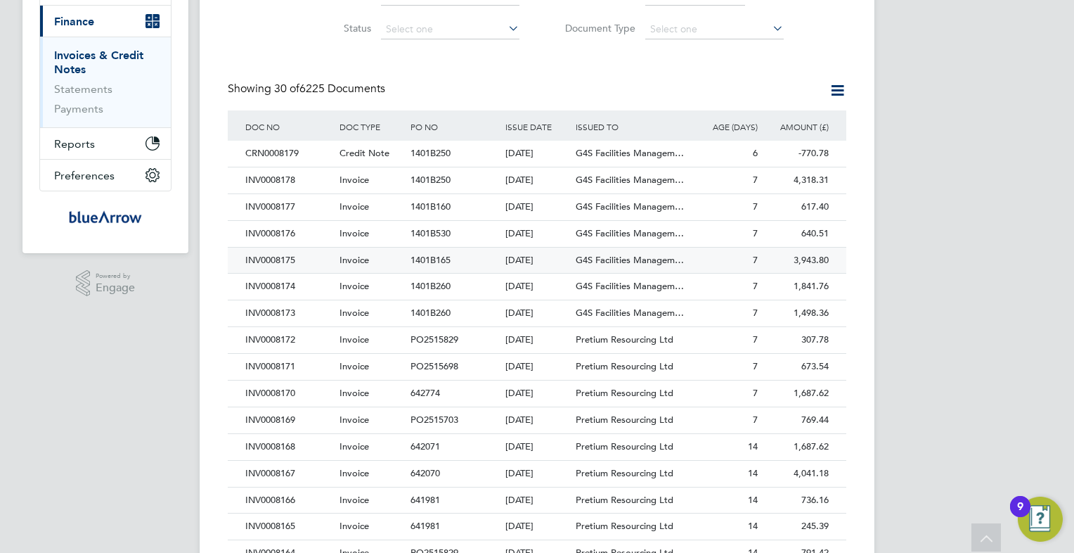
scroll to position [27, 96]
